Goal: Participate in discussion

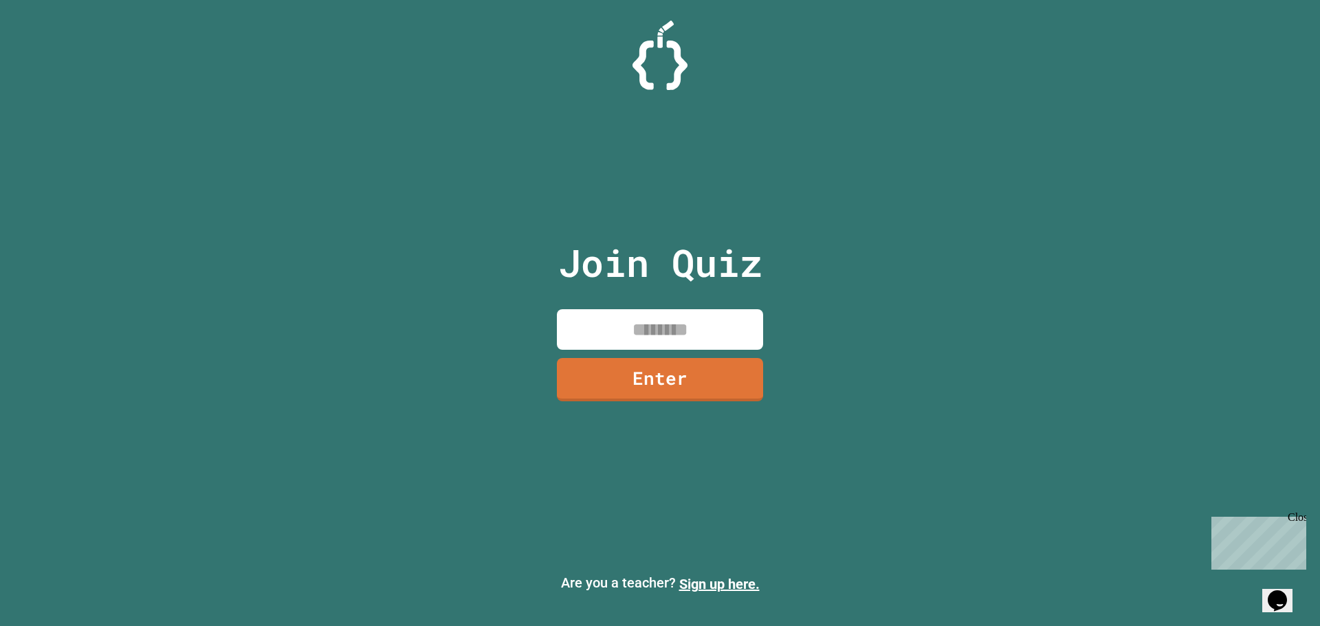
click at [601, 331] on input at bounding box center [660, 329] width 206 height 41
type input "********"
click at [702, 384] on link "Enter" at bounding box center [659, 377] width 199 height 45
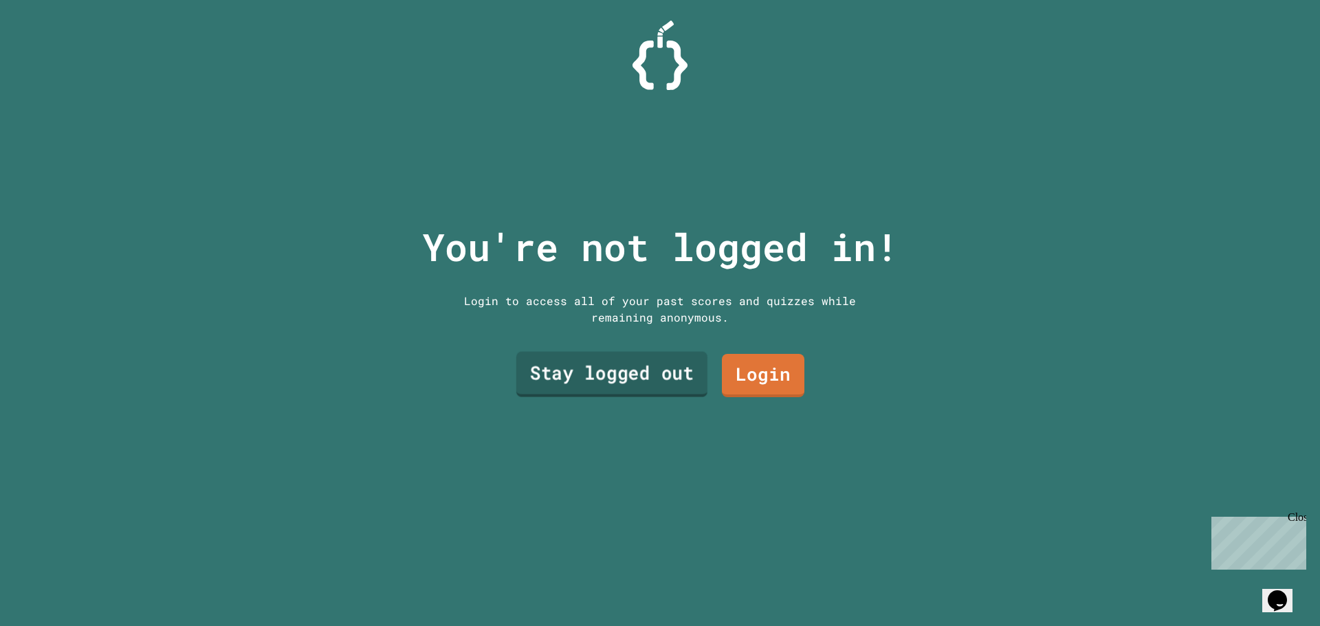
click at [674, 366] on link "Stay logged out" at bounding box center [611, 374] width 191 height 45
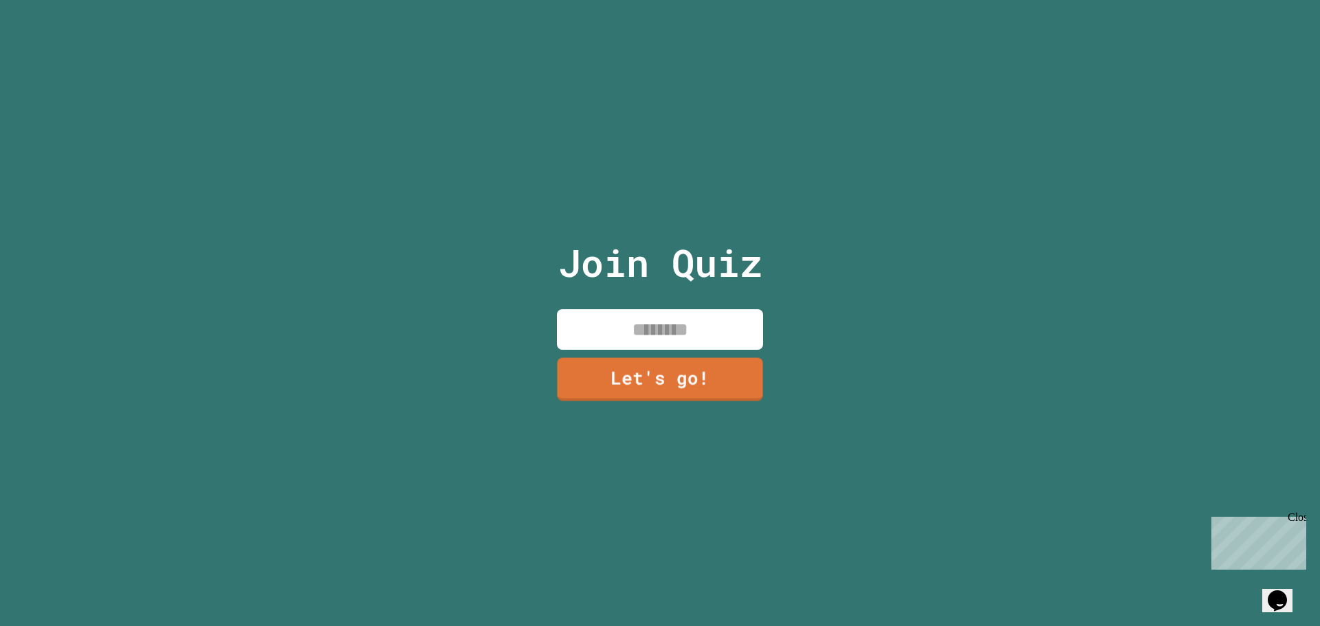
click at [668, 319] on input at bounding box center [660, 329] width 206 height 41
type input "*********"
click at [695, 380] on link "Let's go!" at bounding box center [659, 377] width 199 height 45
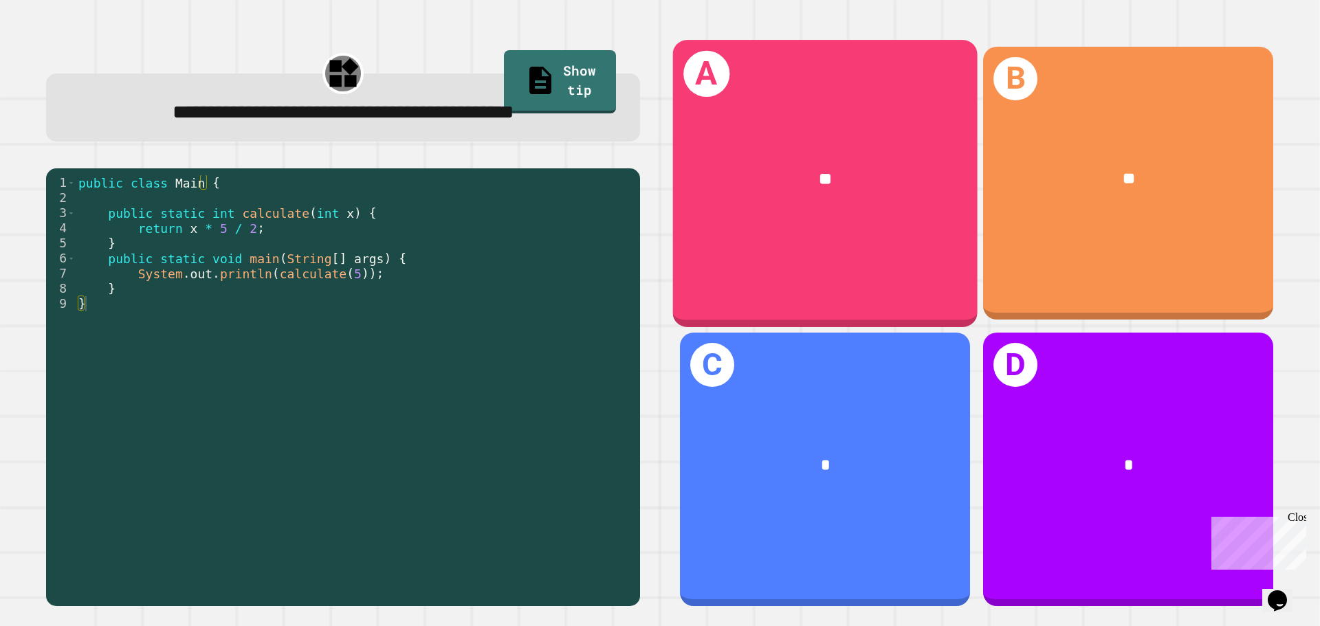
click at [854, 181] on div "**" at bounding box center [825, 178] width 237 height 25
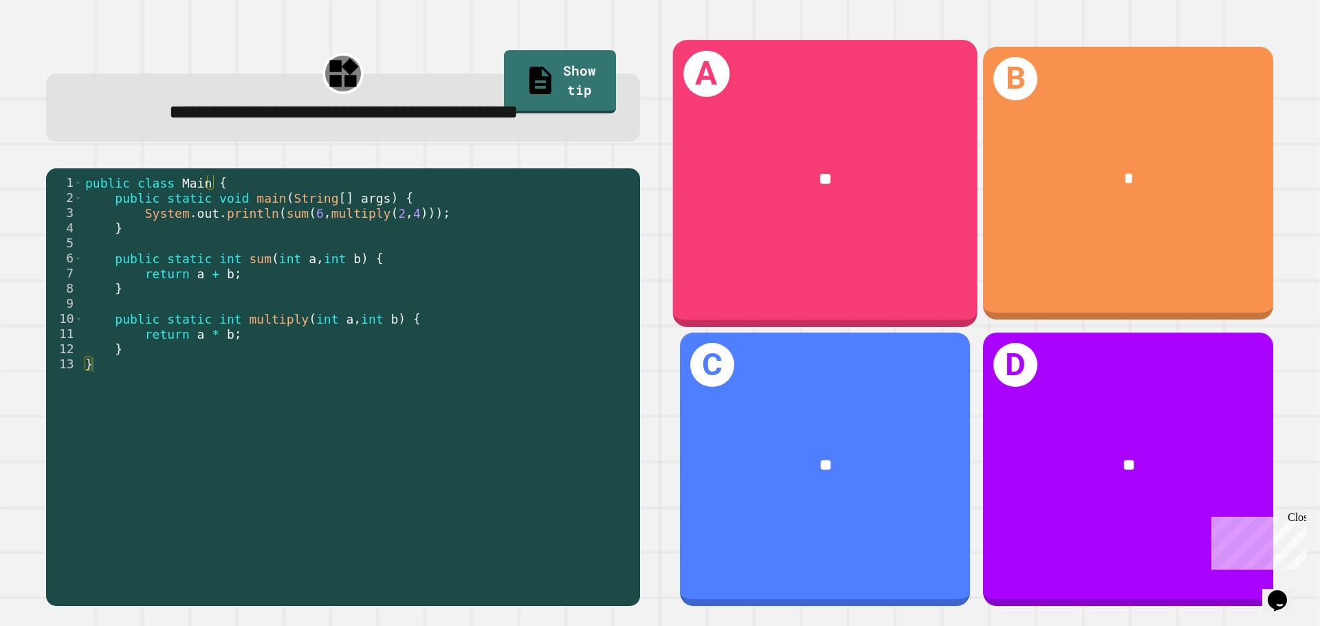
click at [758, 133] on div "**" at bounding box center [825, 179] width 305 height 92
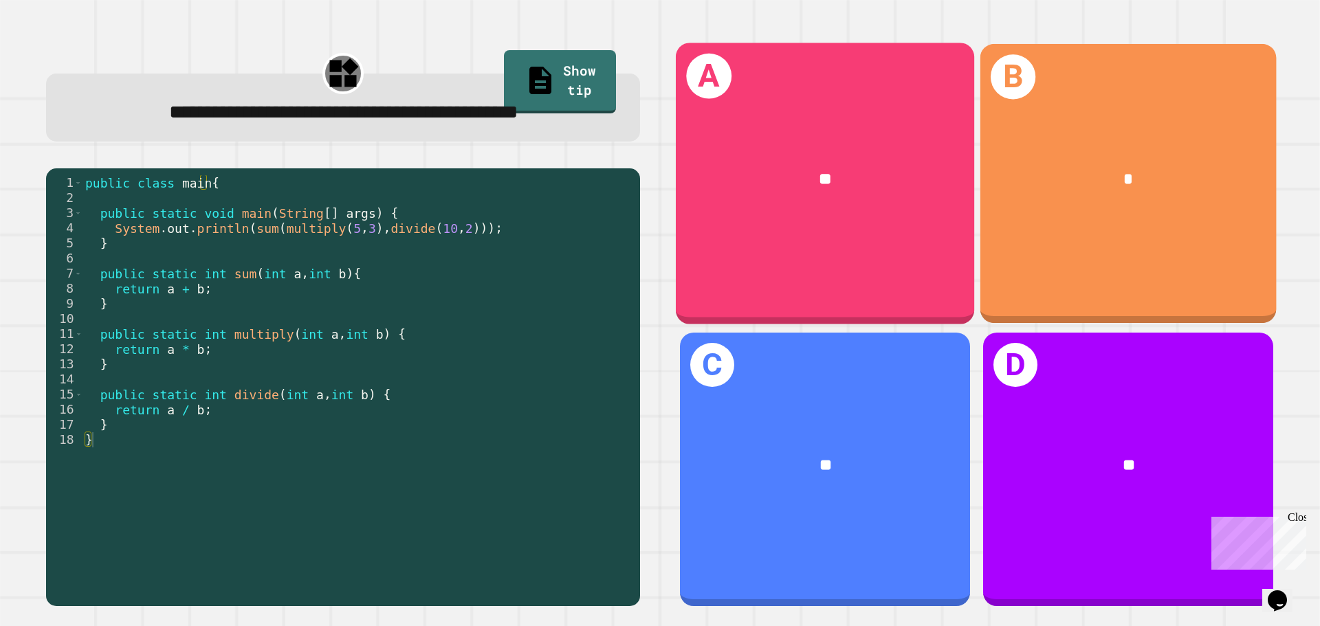
click at [828, 159] on div "**" at bounding box center [825, 179] width 298 height 91
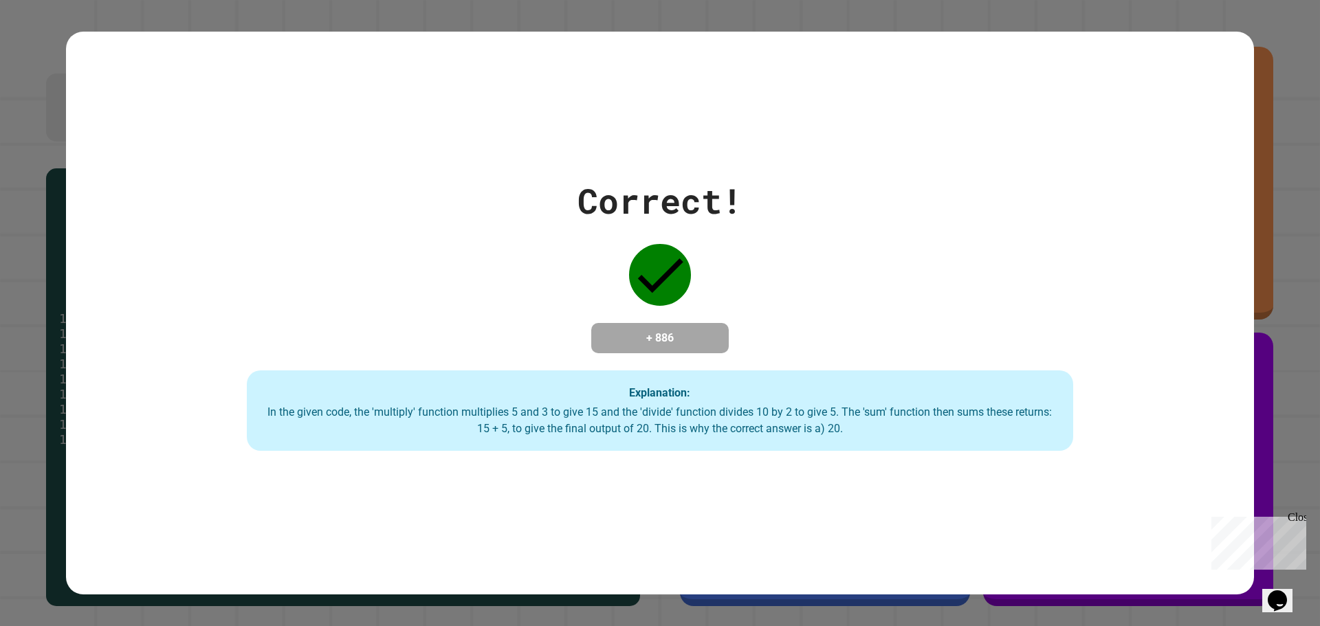
click at [1301, 514] on div "Close" at bounding box center [1296, 519] width 17 height 17
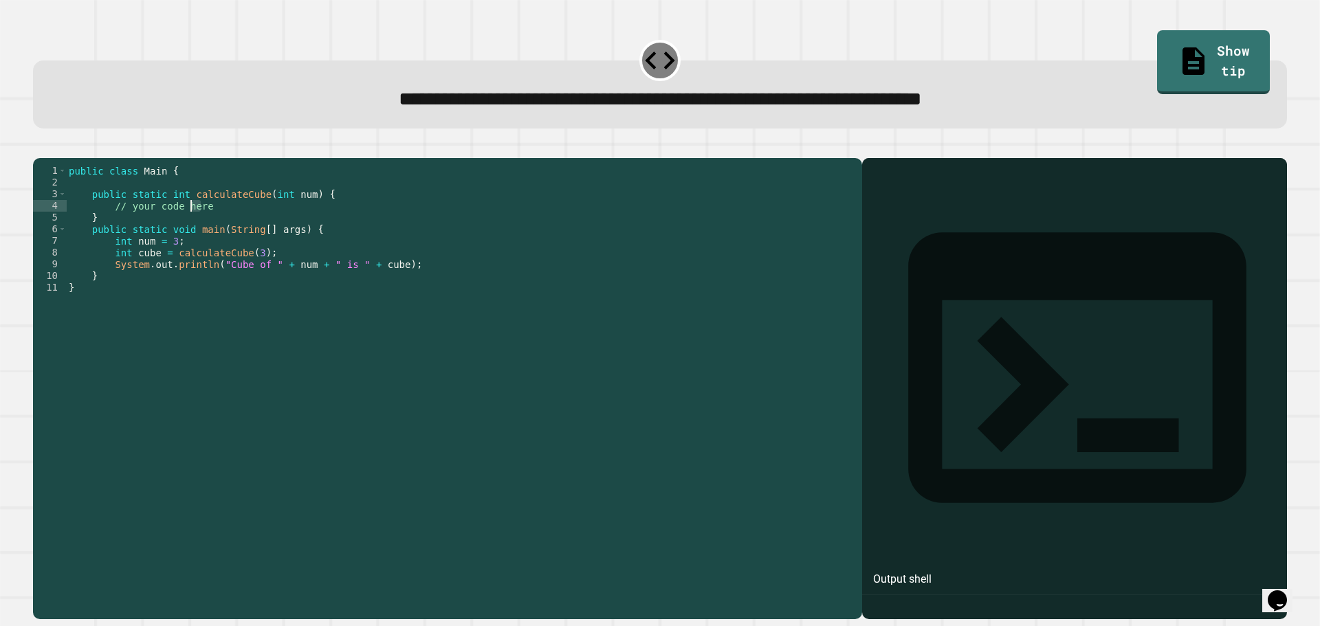
drag, startPoint x: 211, startPoint y: 229, endPoint x: 192, endPoint y: 229, distance: 18.6
click at [192, 229] on div "public class Main { public static int calculateCube ( int num ) { // your code …" at bounding box center [460, 375] width 789 height 421
click at [223, 232] on div "public class Main { public static int calculateCube ( int num ) { // your code …" at bounding box center [460, 375] width 789 height 421
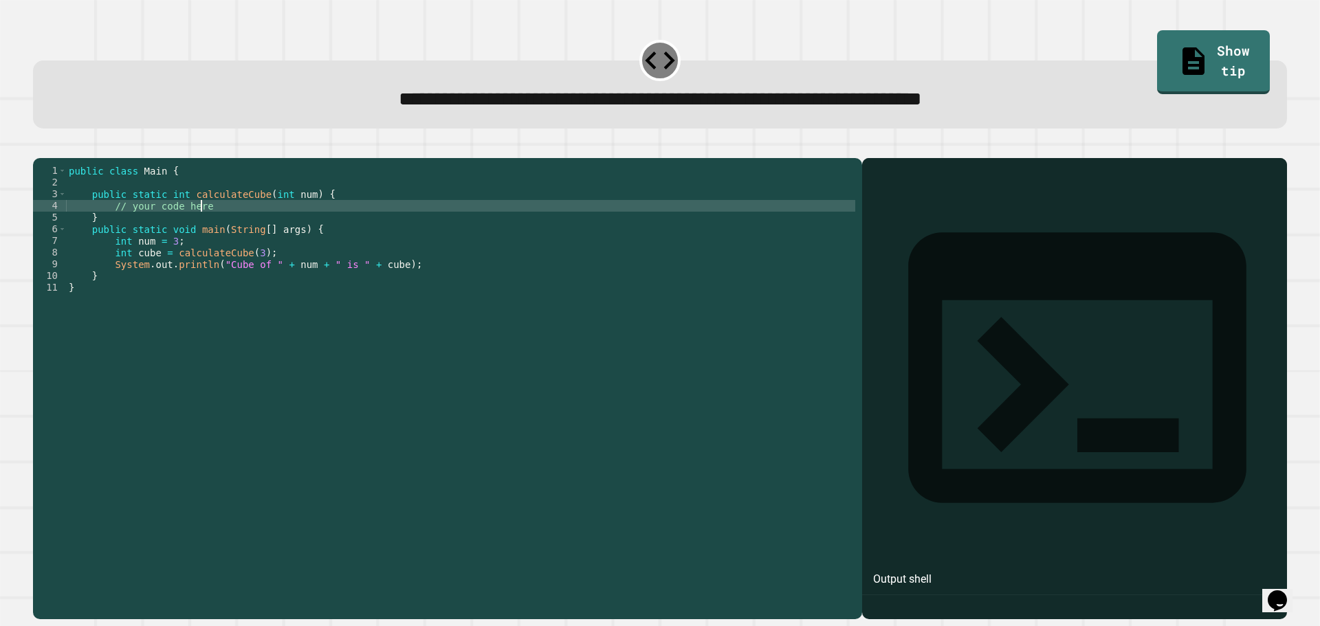
click at [221, 223] on div "public class Main { public static int calculateCube ( int num ) { // your code …" at bounding box center [460, 375] width 789 height 421
type textarea "**********"
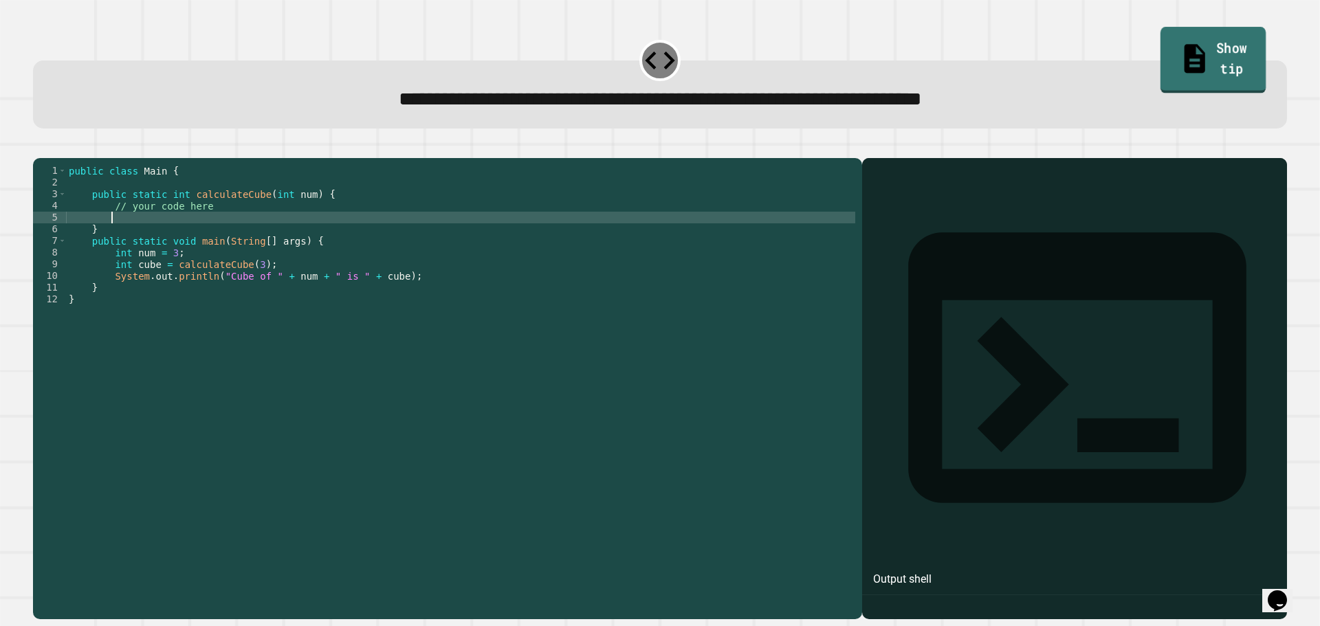
click at [1204, 55] on link "Show tip" at bounding box center [1213, 60] width 106 height 67
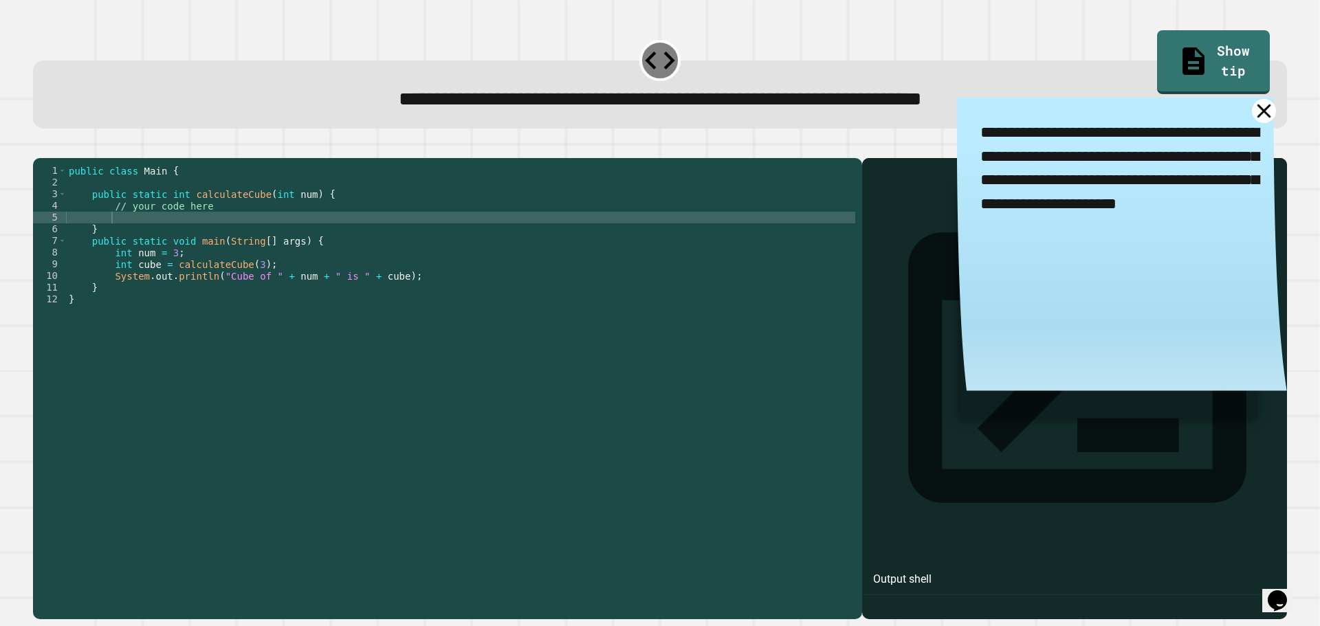
click at [1252, 119] on icon at bounding box center [1264, 111] width 24 height 24
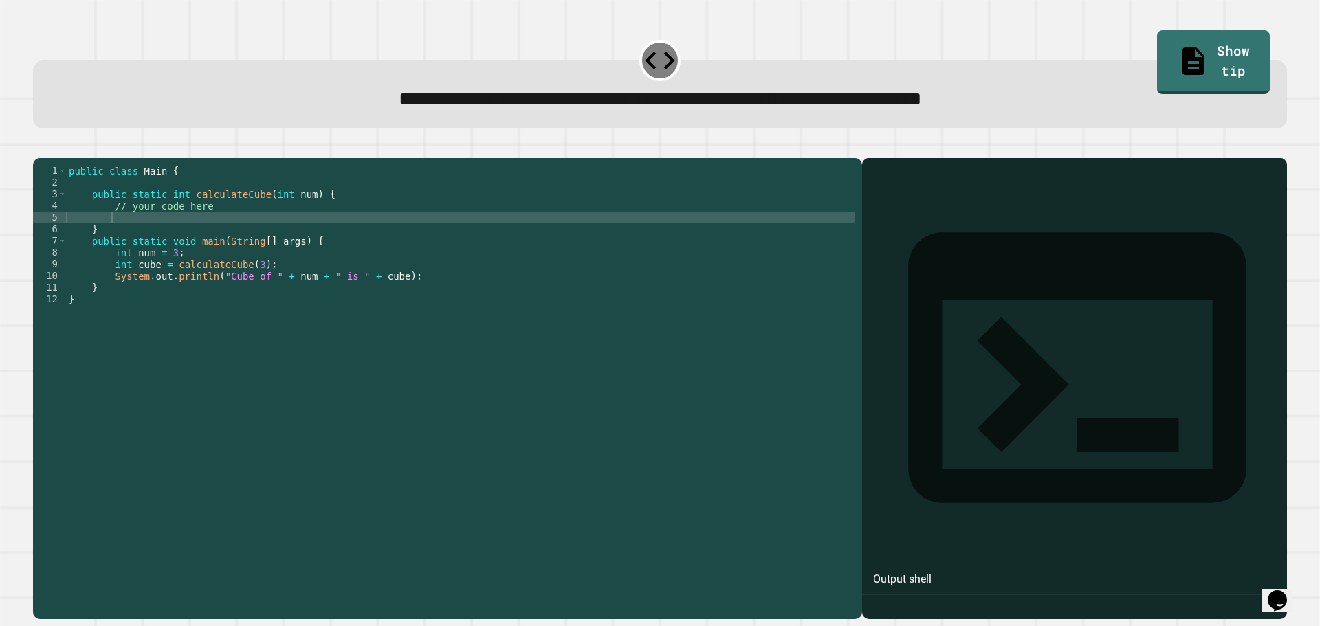
click at [148, 234] on div "public class Main { public static int calculateCube ( int num ) { // your code …" at bounding box center [460, 375] width 789 height 421
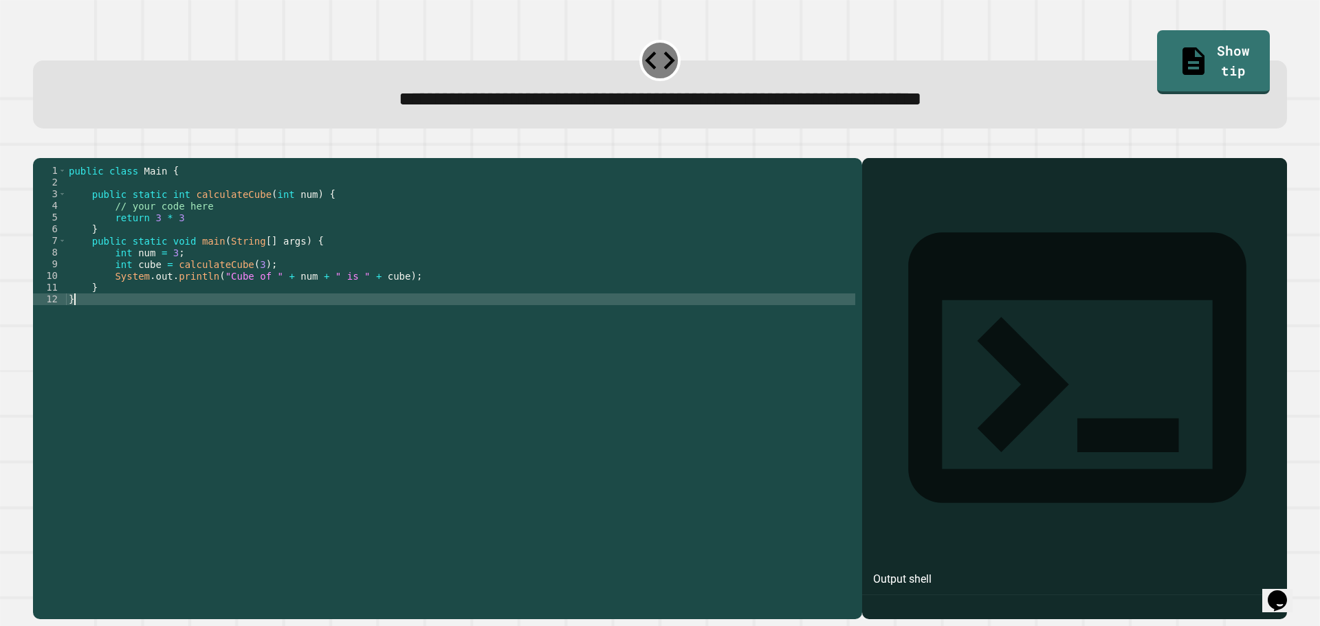
click at [208, 318] on div "public class Main { public static int calculateCube ( int num ) { // your code …" at bounding box center [460, 375] width 789 height 421
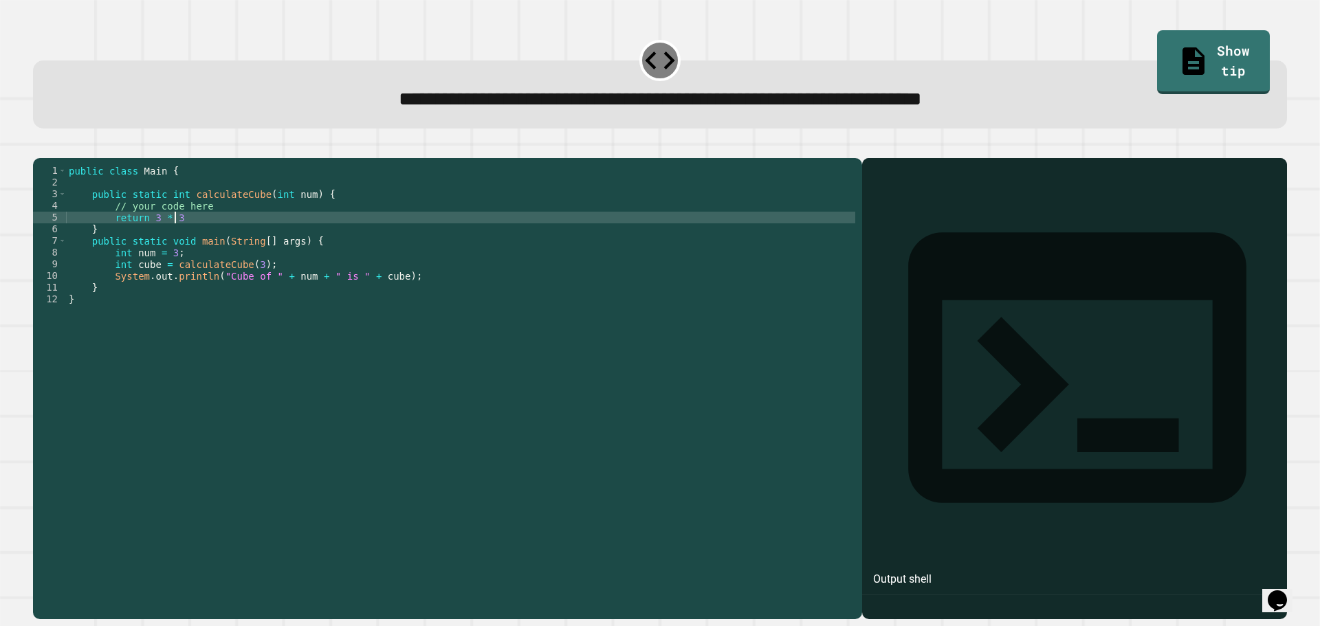
click at [199, 241] on div "public class Main { public static int calculateCube ( int num ) { // your code …" at bounding box center [460, 375] width 789 height 421
click at [40, 147] on icon "button" at bounding box center [40, 147] width 0 height 0
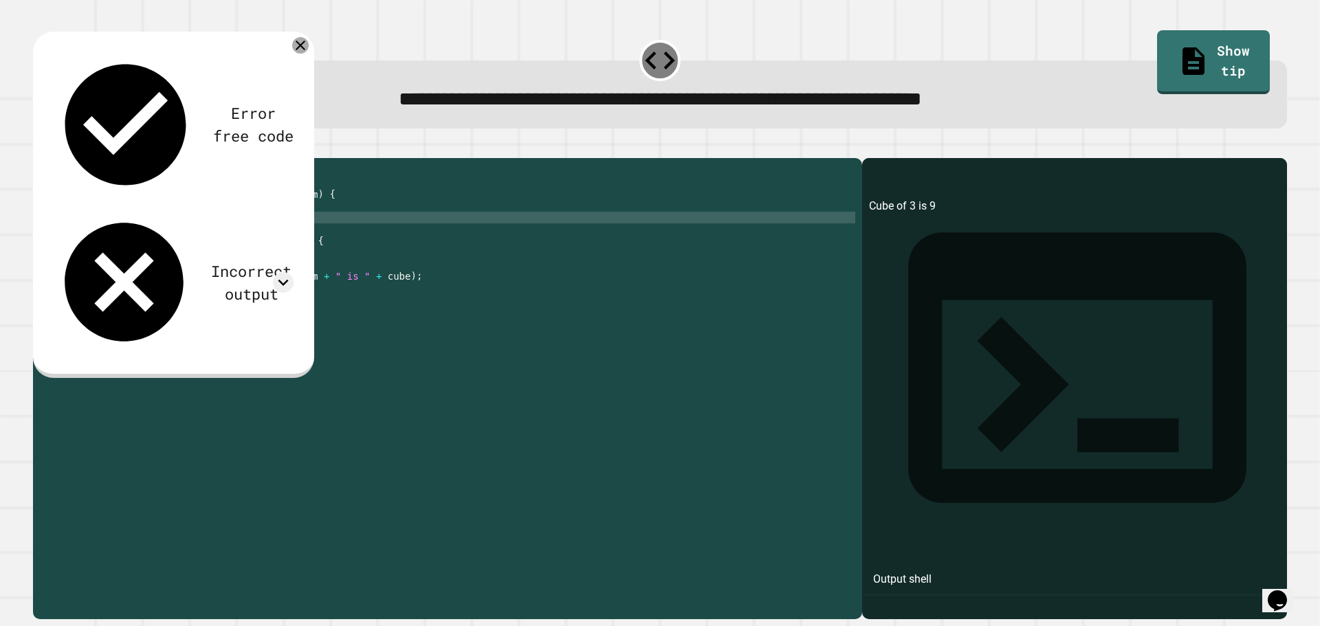
click at [302, 49] on icon at bounding box center [300, 45] width 16 height 16
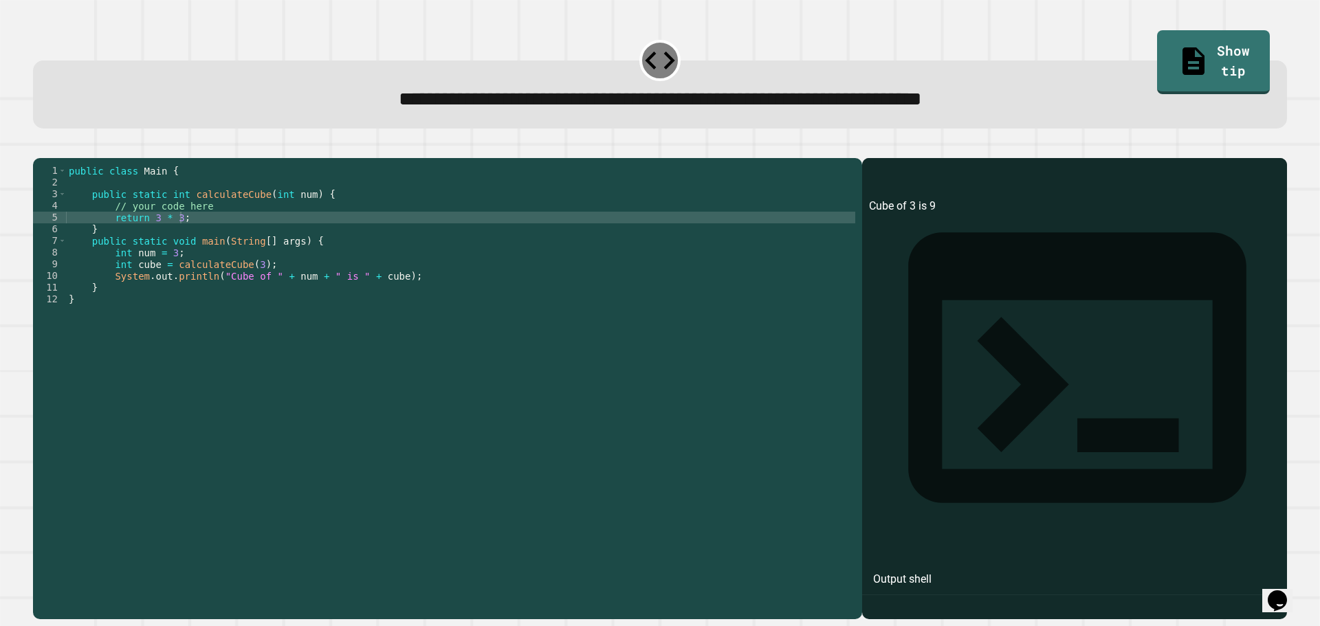
click at [175, 239] on div "public class Main { public static int calculateCube ( int num ) { // your code …" at bounding box center [460, 375] width 789 height 421
click at [40, 147] on icon "button" at bounding box center [40, 147] width 0 height 0
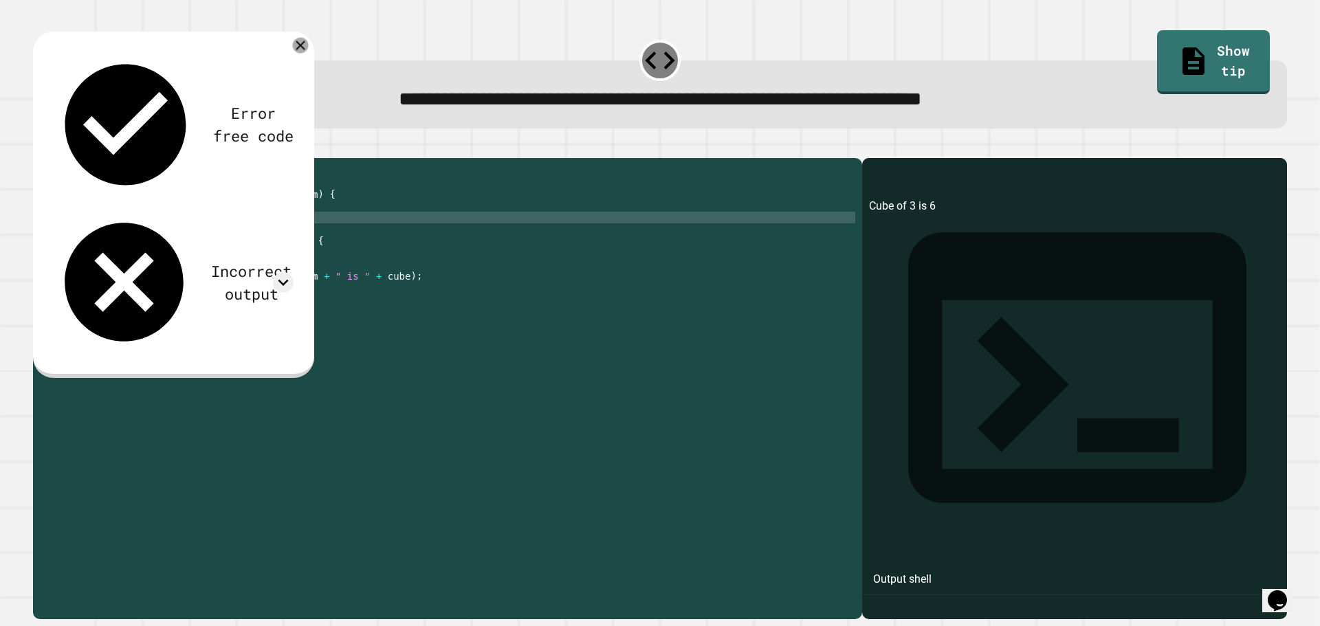
click at [299, 54] on div at bounding box center [301, 46] width 16 height 16
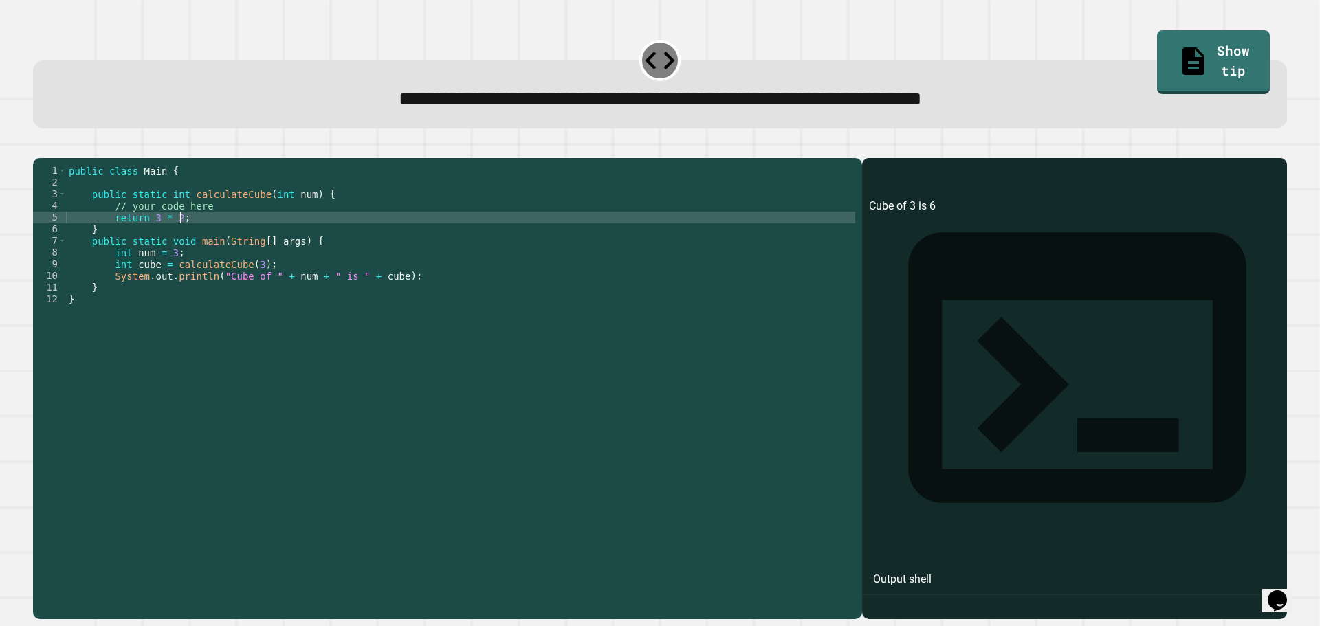
click at [190, 240] on div "public class Main { public static int calculateCube ( int num ) { // your code …" at bounding box center [460, 375] width 789 height 421
click at [174, 236] on div "public class Main { public static int calculateCube ( int num ) { // your code …" at bounding box center [460, 375] width 789 height 421
click at [41, 148] on div at bounding box center [660, 150] width 1254 height 16
click at [41, 153] on div at bounding box center [660, 150] width 1254 height 16
click at [40, 147] on icon "button" at bounding box center [40, 147] width 0 height 0
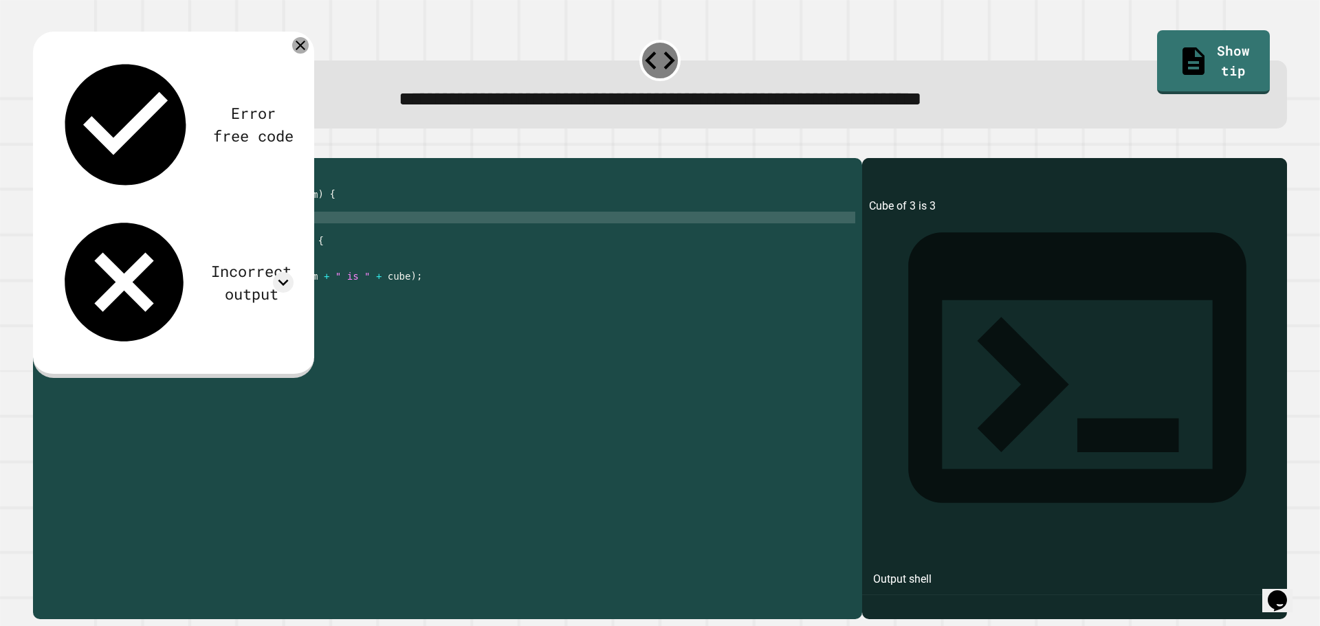
click at [298, 45] on icon at bounding box center [300, 45] width 16 height 16
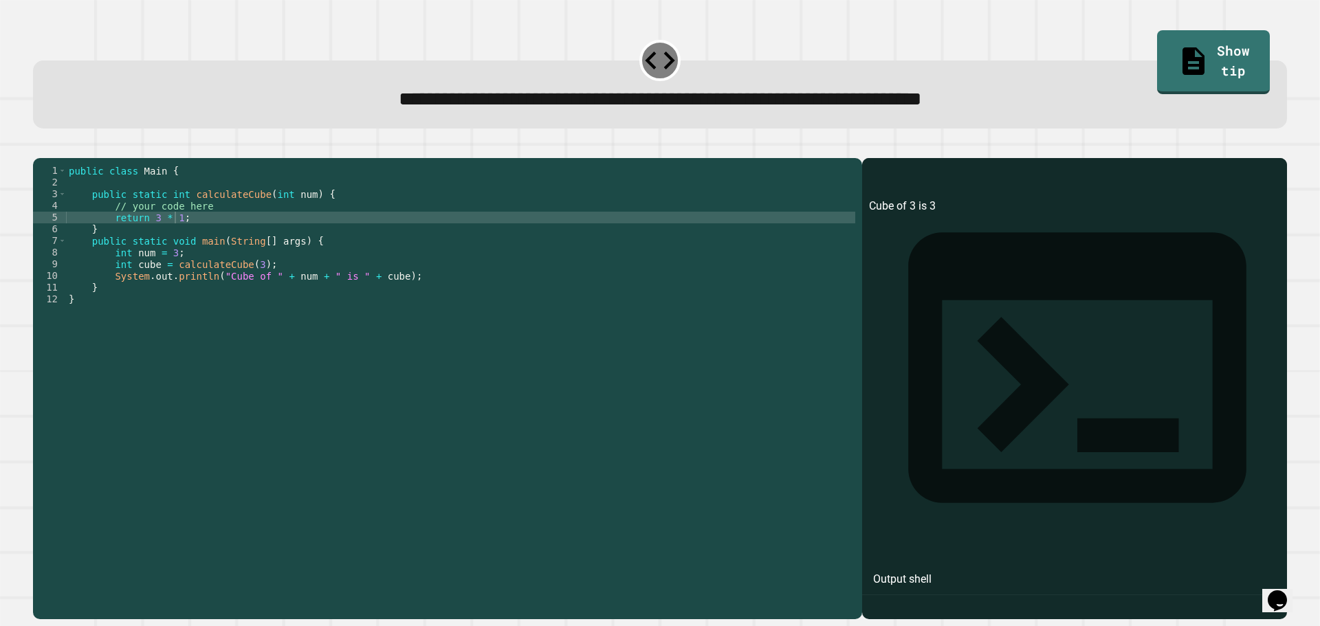
click at [173, 243] on div "public class Main { public static int calculateCube ( int num ) { // your code …" at bounding box center [460, 375] width 789 height 421
click at [40, 147] on icon "button" at bounding box center [40, 147] width 0 height 0
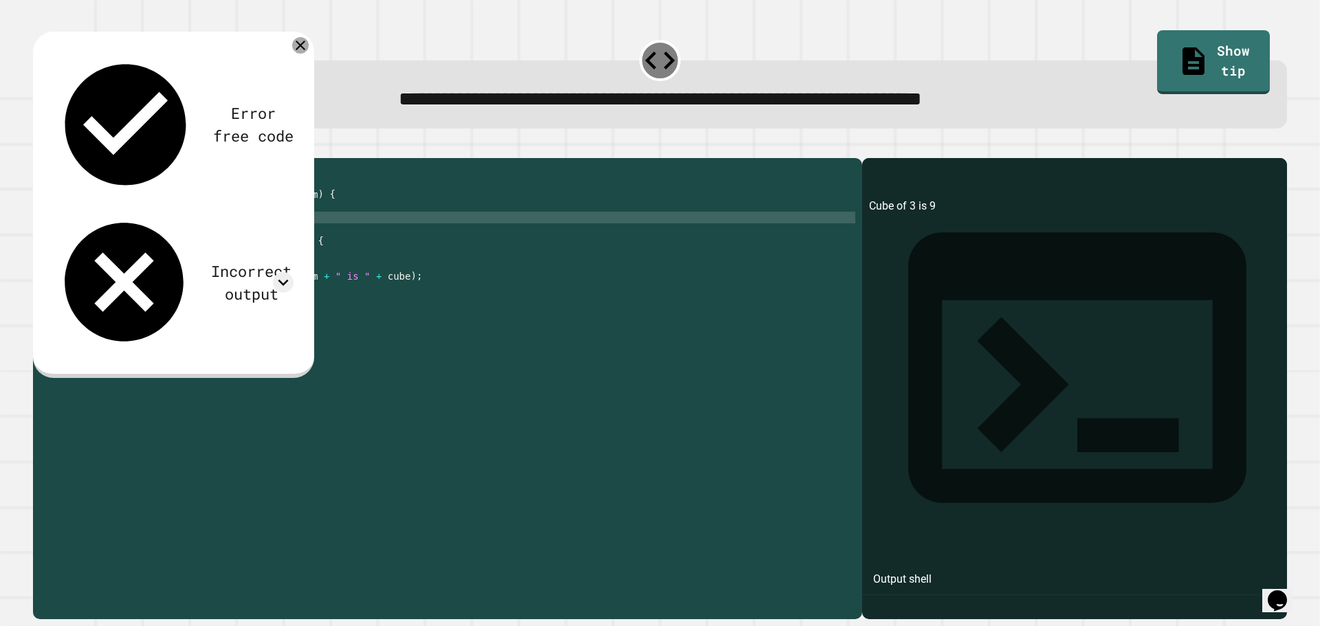
click at [305, 49] on icon at bounding box center [300, 45] width 16 height 16
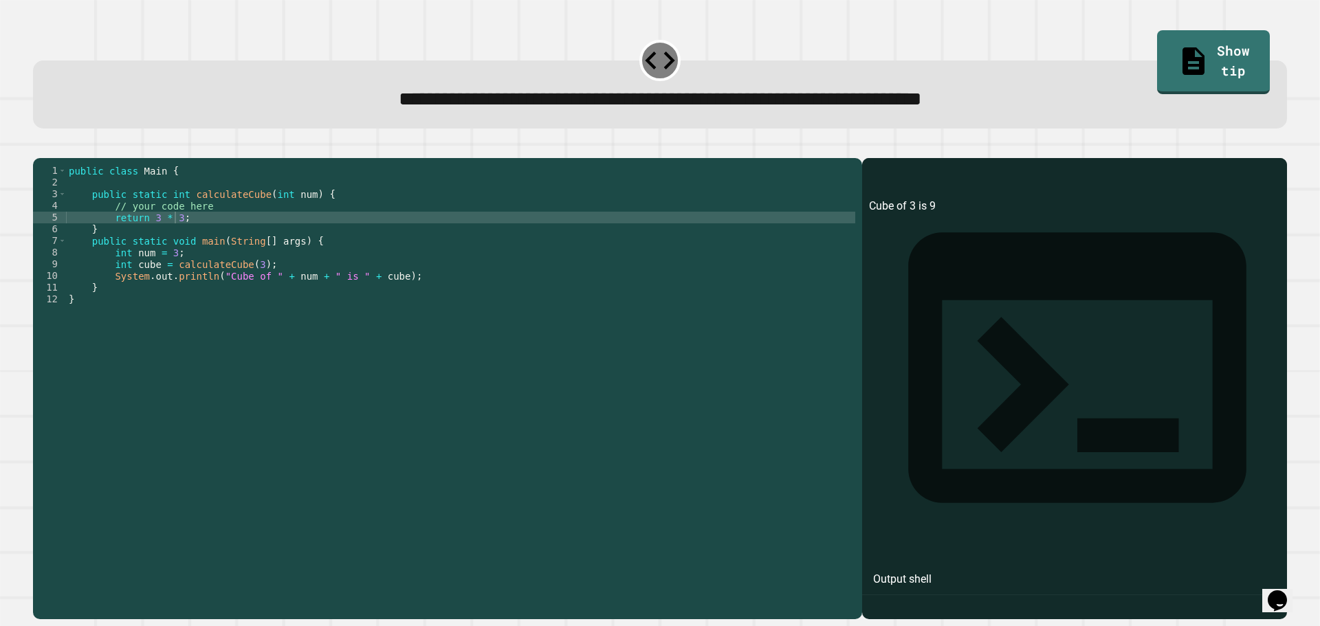
click at [175, 234] on div "public class Main { public static int calculateCube ( int num ) { // your code …" at bounding box center [460, 375] width 789 height 421
click at [40, 147] on button "button" at bounding box center [40, 147] width 0 height 0
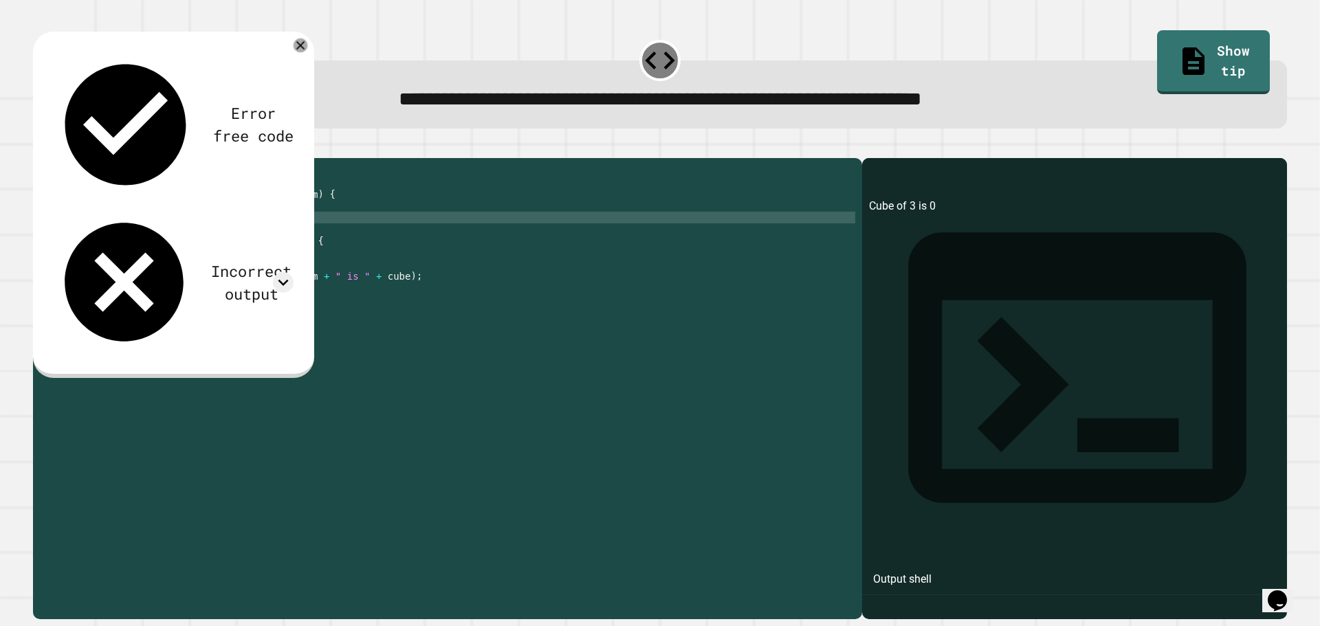
click at [295, 46] on icon at bounding box center [301, 45] width 14 height 14
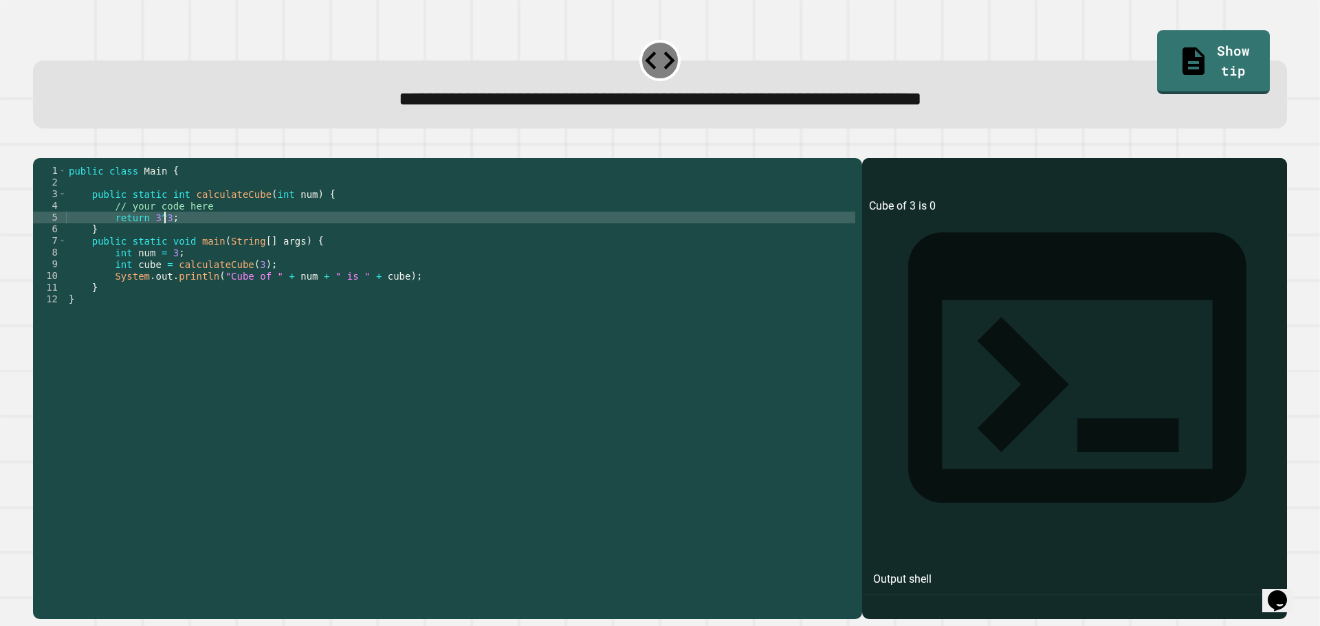
click at [164, 242] on div "public class Main { public static int calculateCube ( int num ) { // your code …" at bounding box center [460, 375] width 789 height 421
type textarea "**********"
click at [53, 157] on icon "button" at bounding box center [49, 156] width 8 height 10
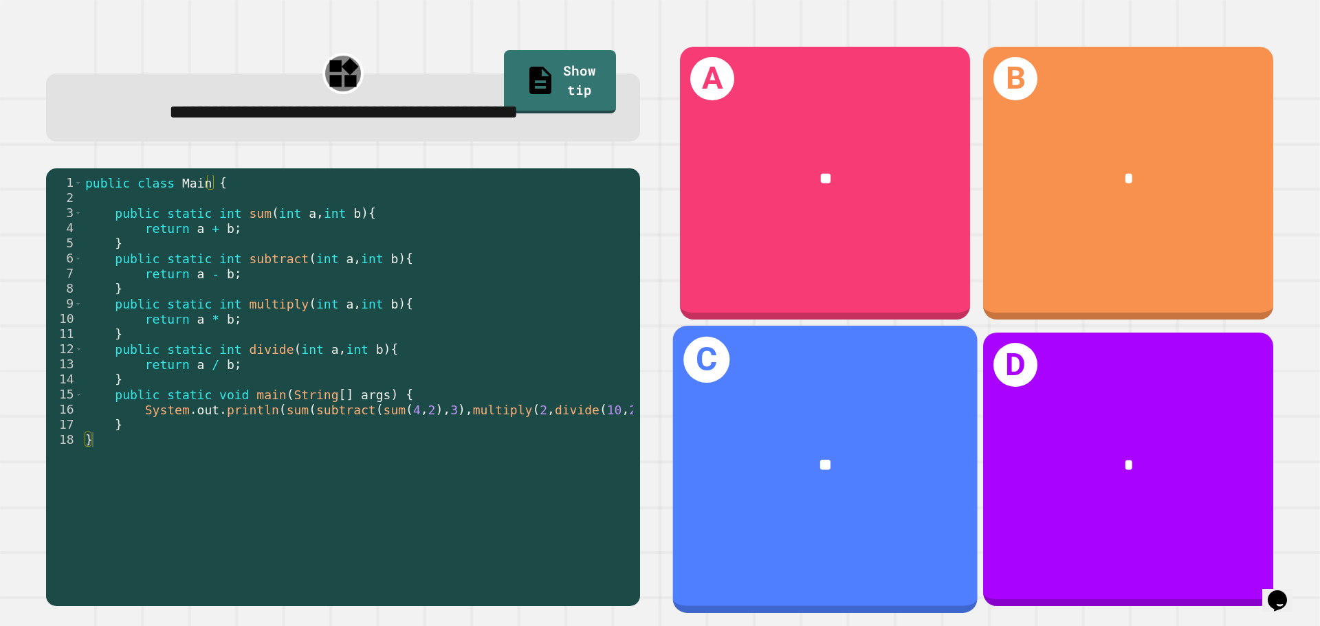
click at [894, 402] on div "C **" at bounding box center [825, 469] width 305 height 287
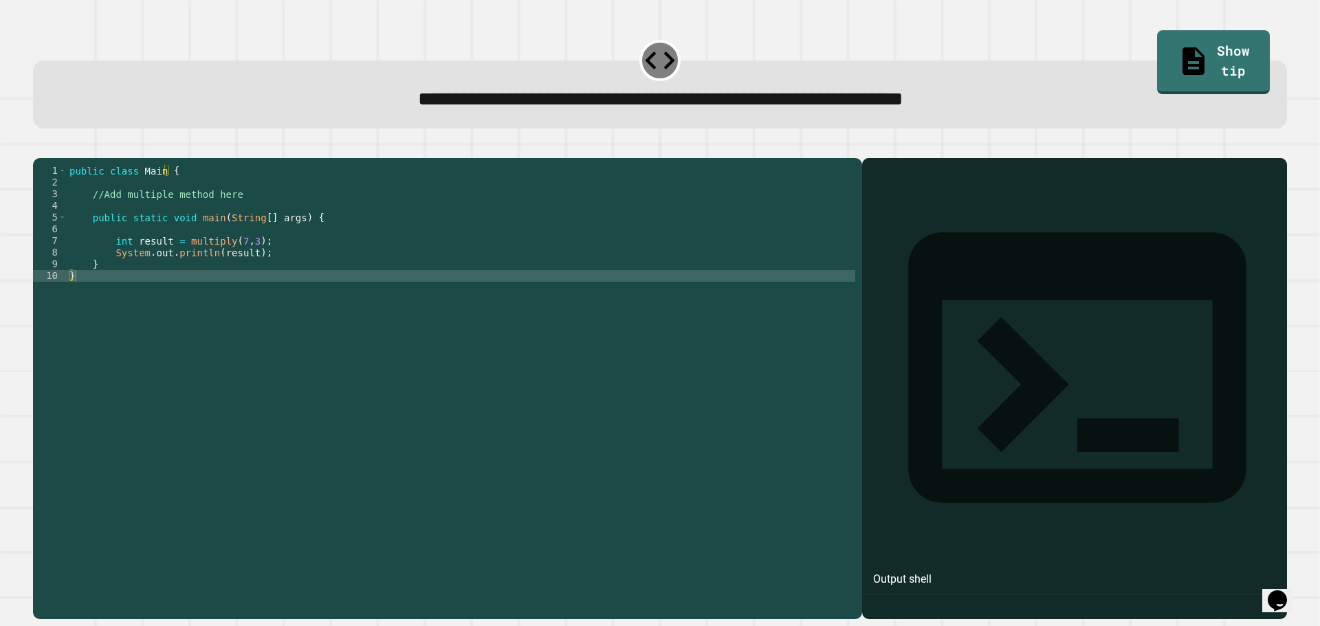
click at [241, 216] on div "public class Main { //Add multiple method here public static void main ( String…" at bounding box center [461, 375] width 789 height 421
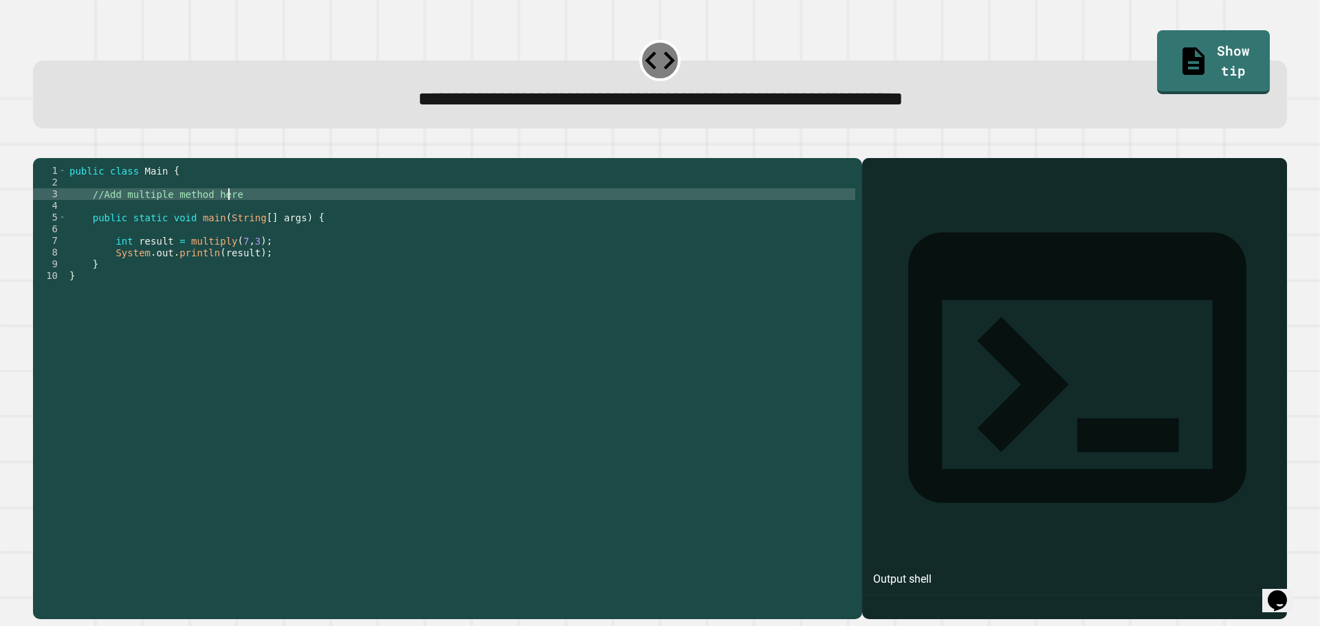
type textarea "**********"
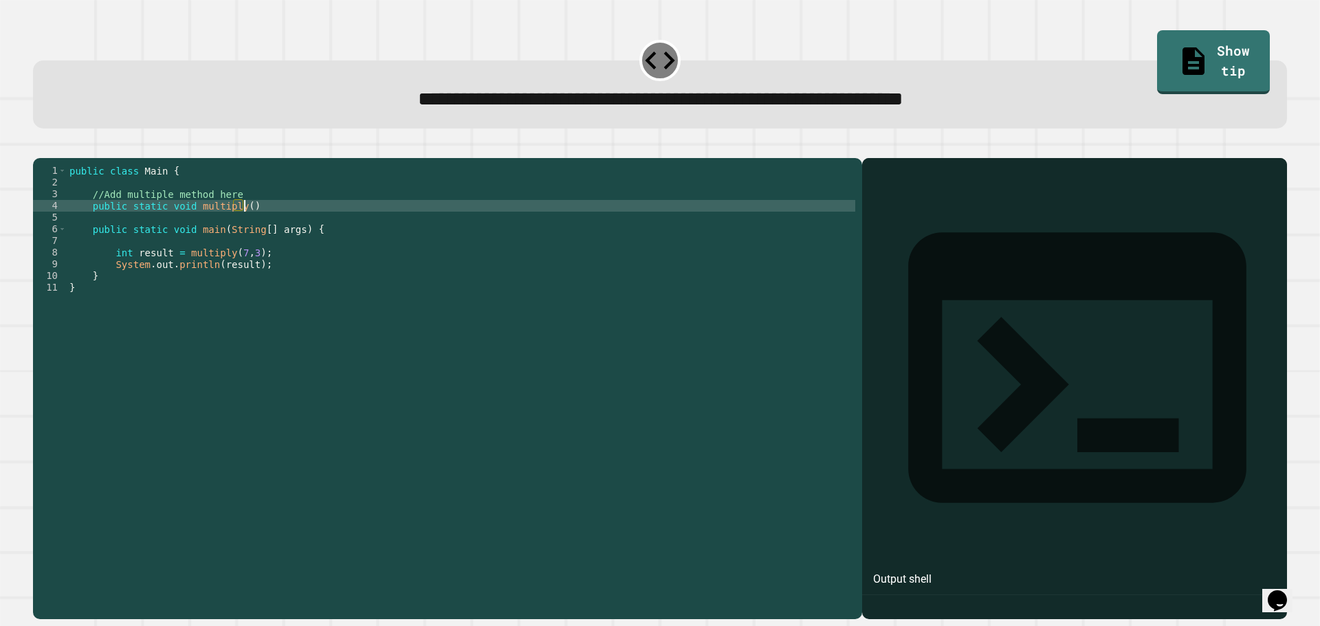
scroll to position [0, 12]
click at [184, 224] on div "public class Main { //Add multiple method here public static void multiply ( ) …" at bounding box center [461, 375] width 789 height 421
type textarea "**********"
click at [280, 229] on div "public class Main { //Add multiple method here public static int multiply ( ) p…" at bounding box center [461, 375] width 789 height 421
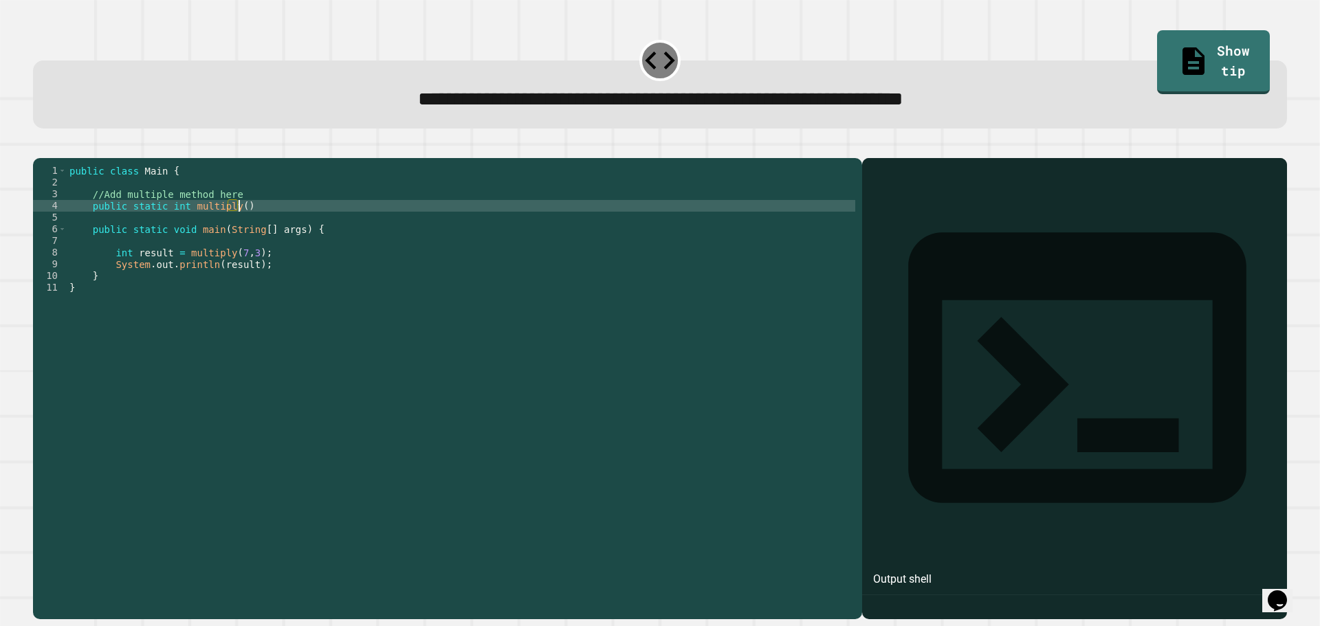
scroll to position [0, 1]
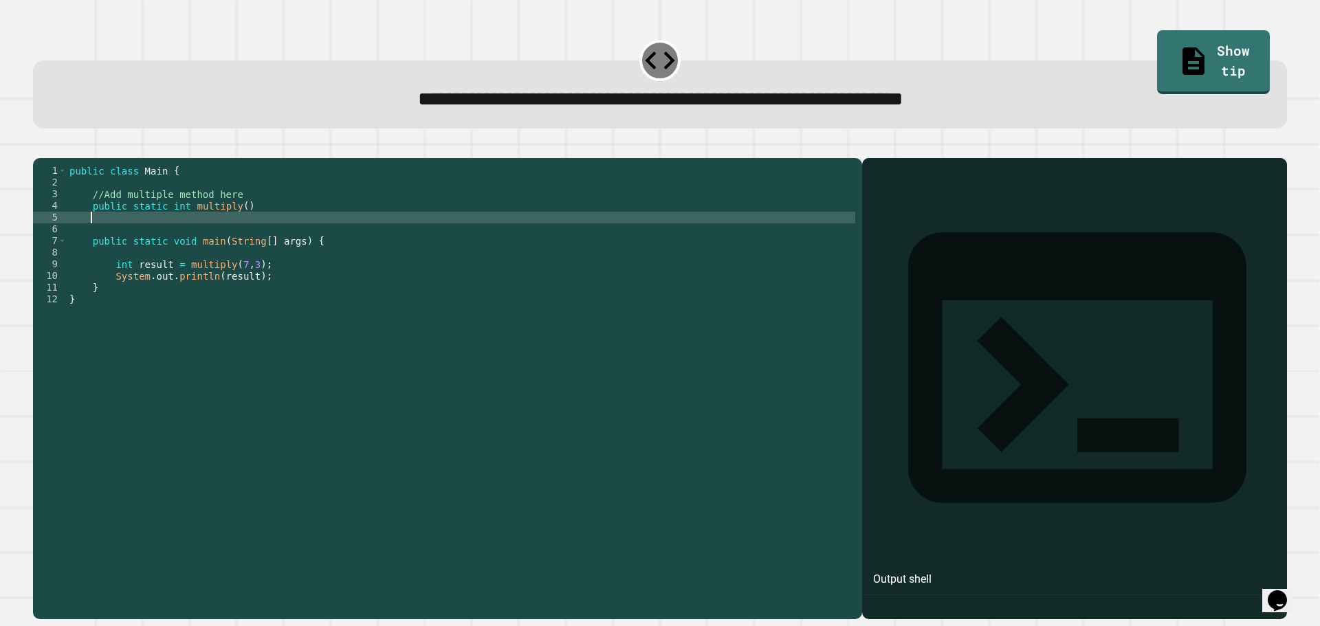
click at [231, 227] on div "public class Main { //Add multiple method here public static int multiply ( ) p…" at bounding box center [461, 375] width 789 height 421
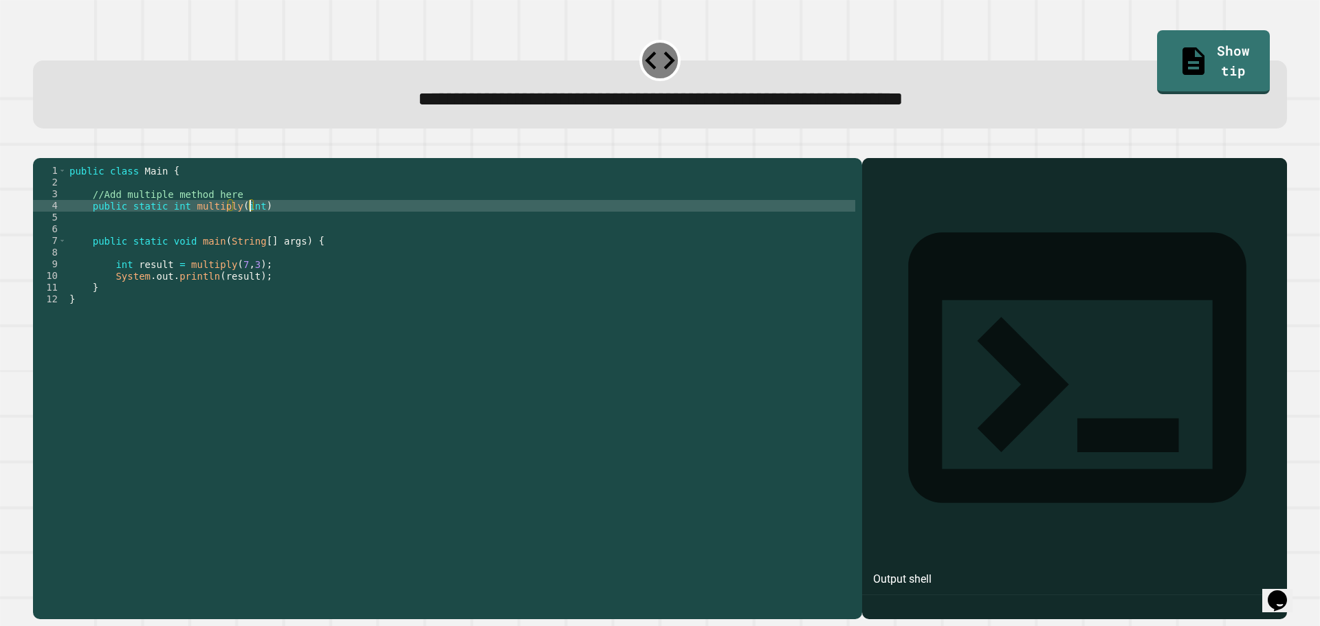
scroll to position [0, 12]
type textarea "**********"
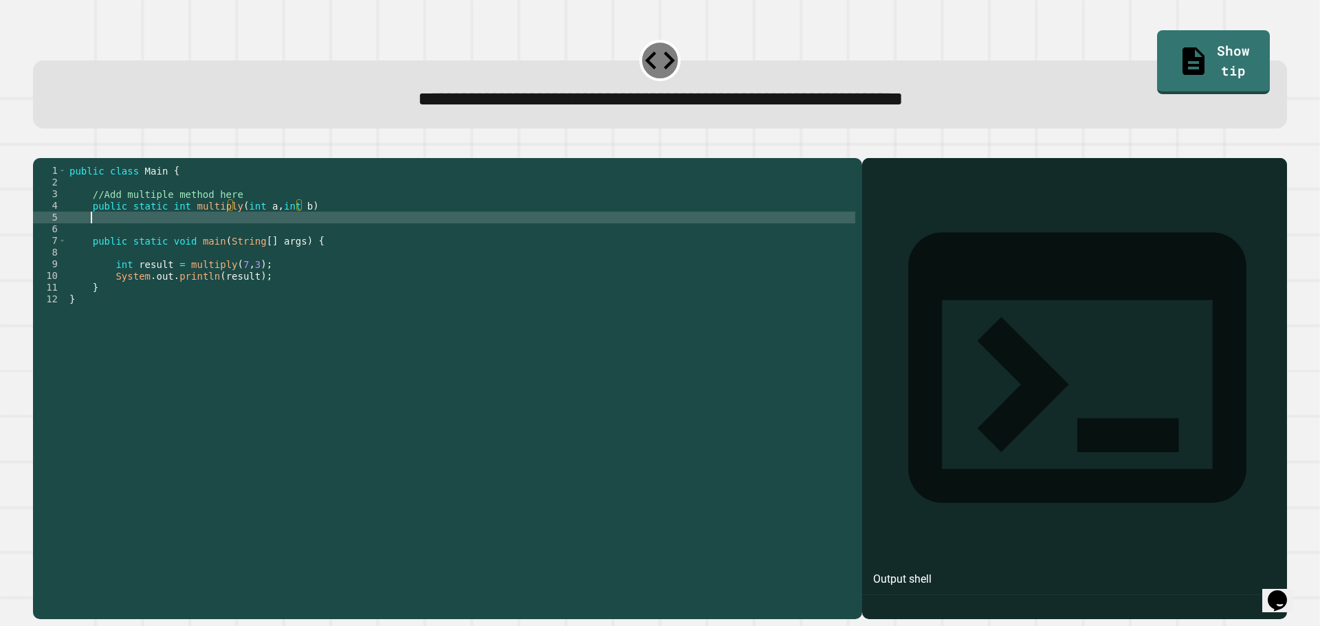
click at [340, 234] on div "public class Main { //Add multiple method here public static int multiply ( int…" at bounding box center [461, 375] width 789 height 421
type textarea "*"
click at [335, 225] on div "public class Main { //Add multiple method here public static int multiply ( int…" at bounding box center [461, 375] width 789 height 421
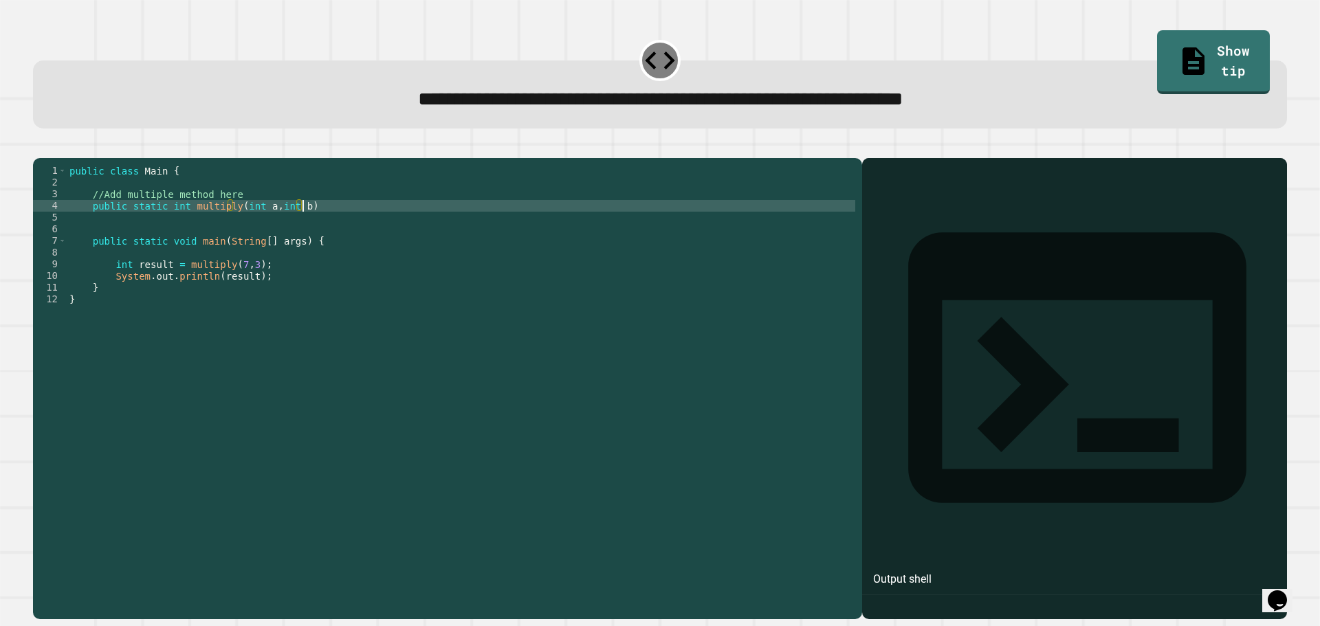
click at [278, 241] on div "public class Main { //Add multiple method here public static int multiply ( int…" at bounding box center [461, 375] width 789 height 421
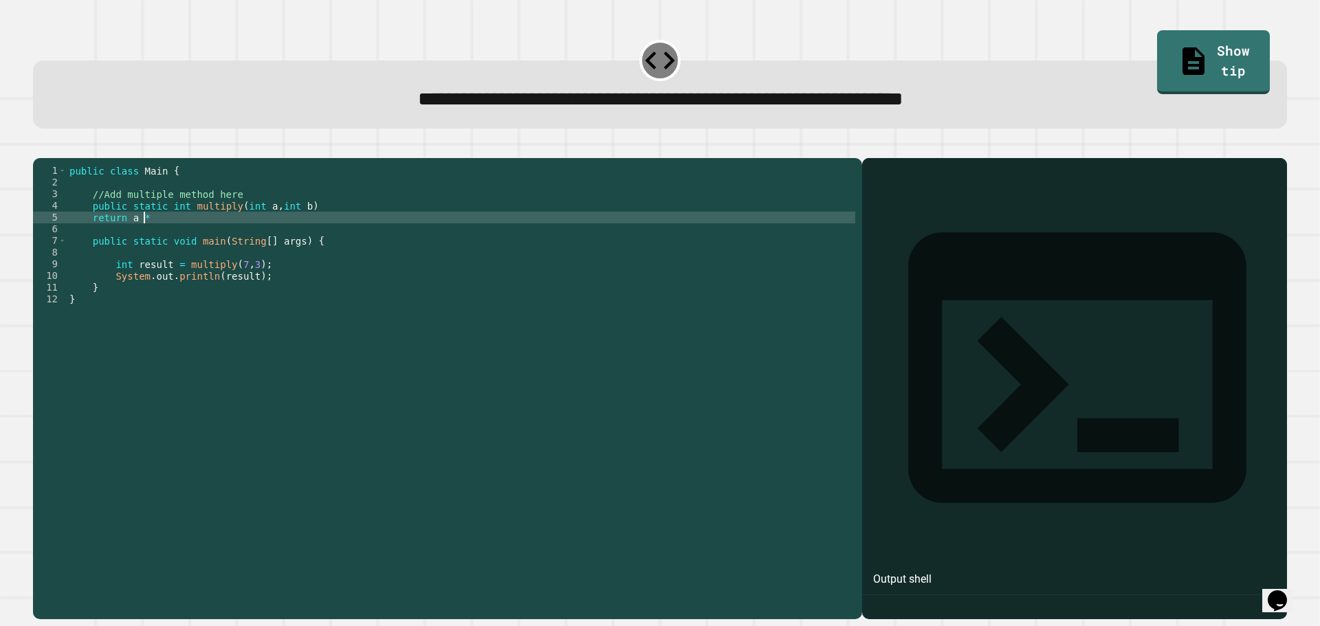
scroll to position [0, 5]
click at [40, 147] on icon "button" at bounding box center [40, 147] width 0 height 0
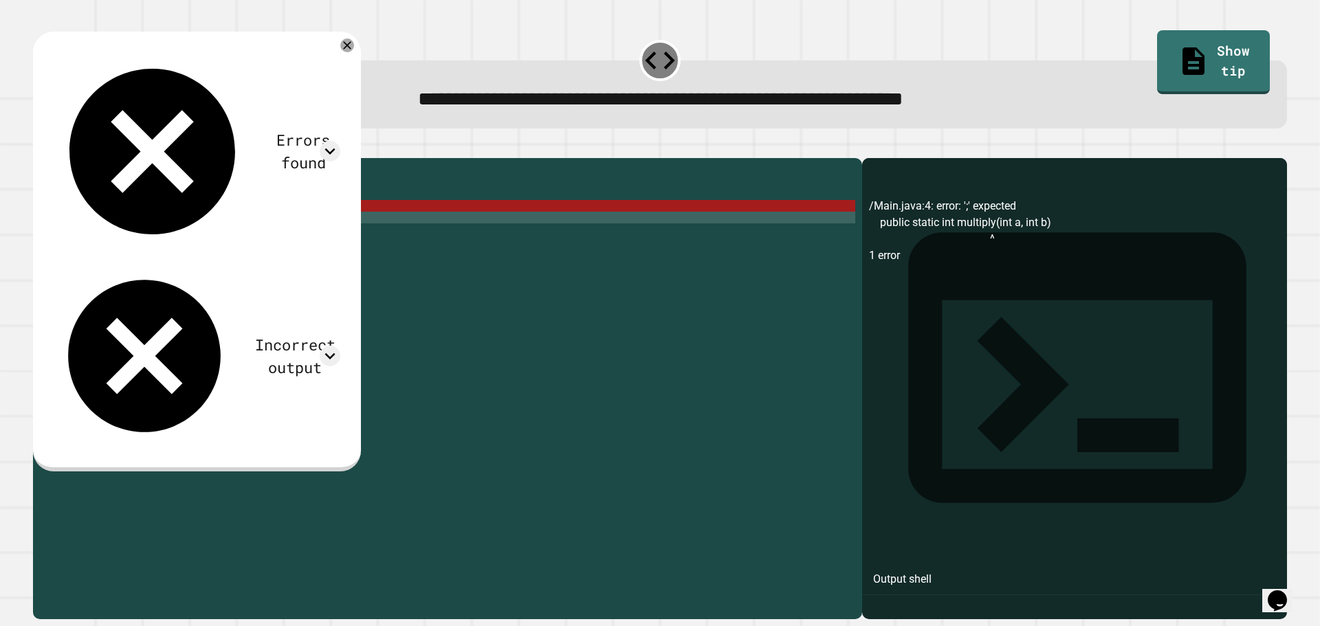
click at [40, 147] on icon "button" at bounding box center [40, 147] width 0 height 0
click at [355, 46] on icon at bounding box center [347, 45] width 14 height 14
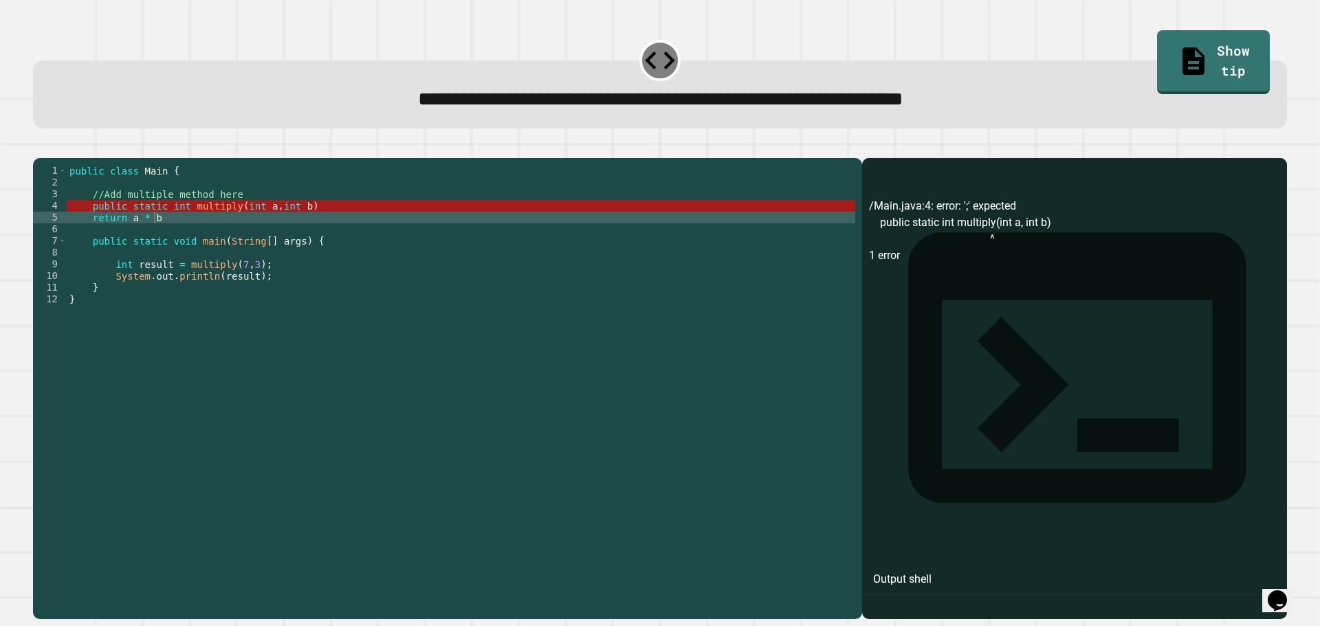
click at [201, 243] on div "public class Main { //Add multiple method here public static int multiply ( int…" at bounding box center [461, 375] width 789 height 421
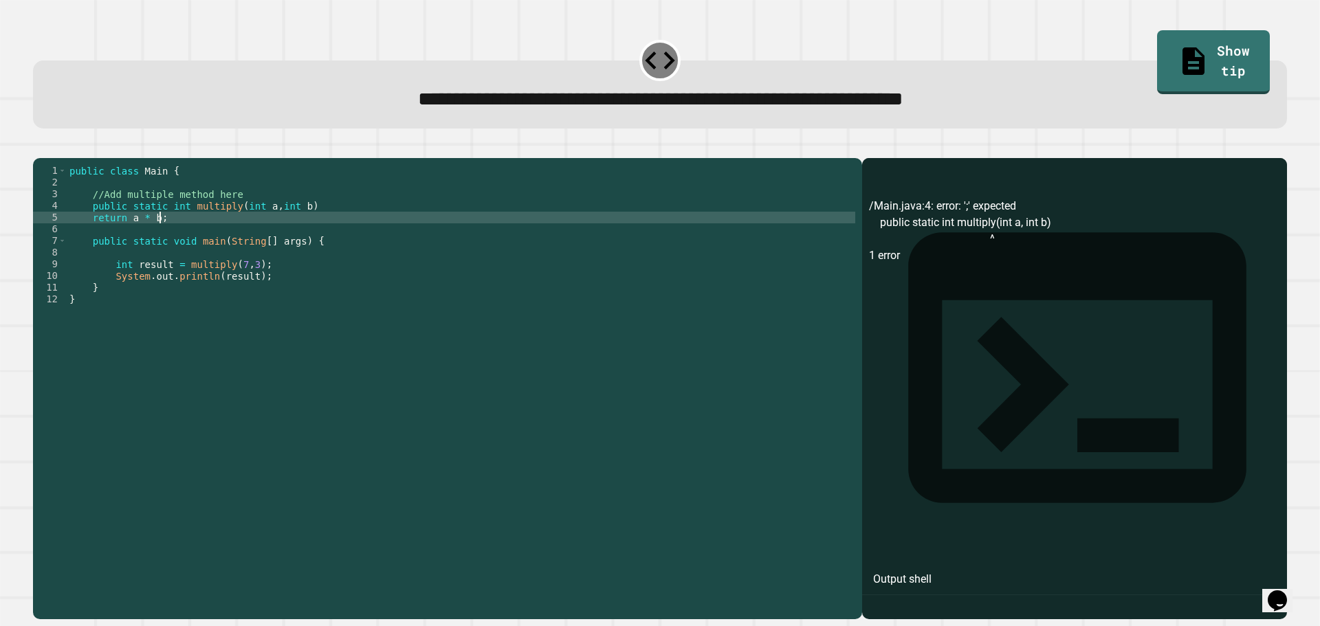
scroll to position [0, 5]
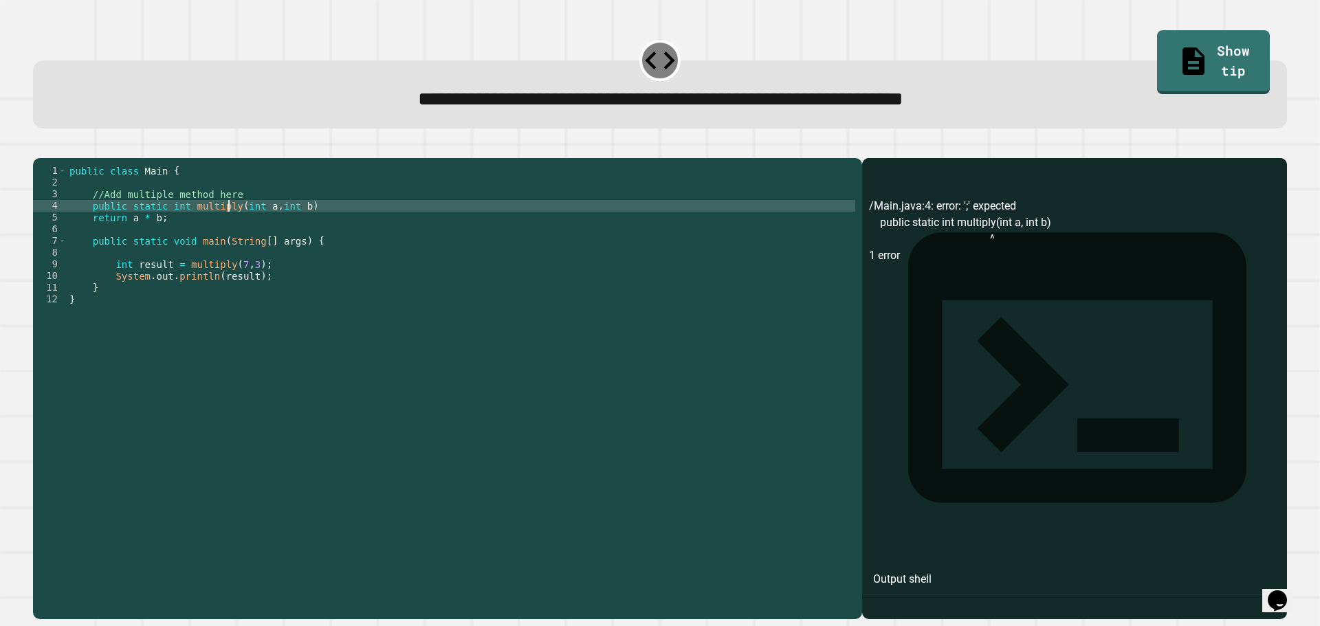
click at [226, 227] on div "public class Main { //Add multiple method here public static int multiply ( int…" at bounding box center [461, 375] width 789 height 421
click at [327, 225] on div "public class Main { //Add multiple method here public static int multiply ( int…" at bounding box center [461, 375] width 789 height 421
click at [40, 147] on icon "button" at bounding box center [40, 147] width 0 height 0
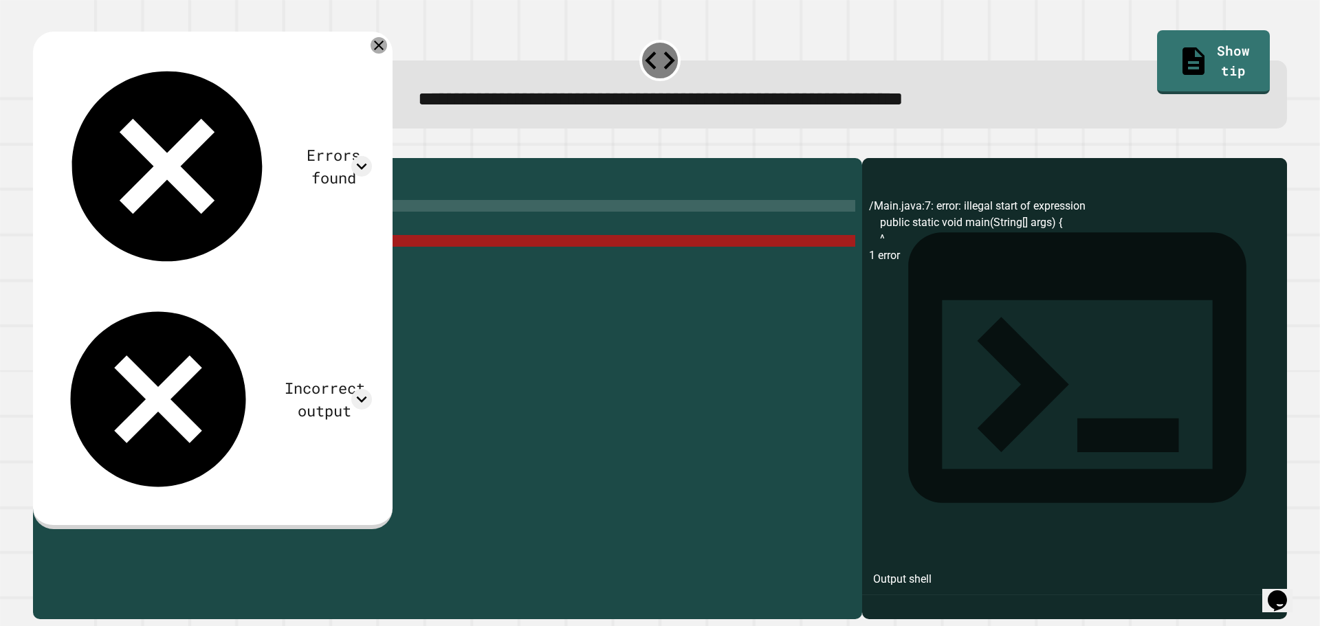
click at [387, 53] on icon at bounding box center [379, 45] width 16 height 16
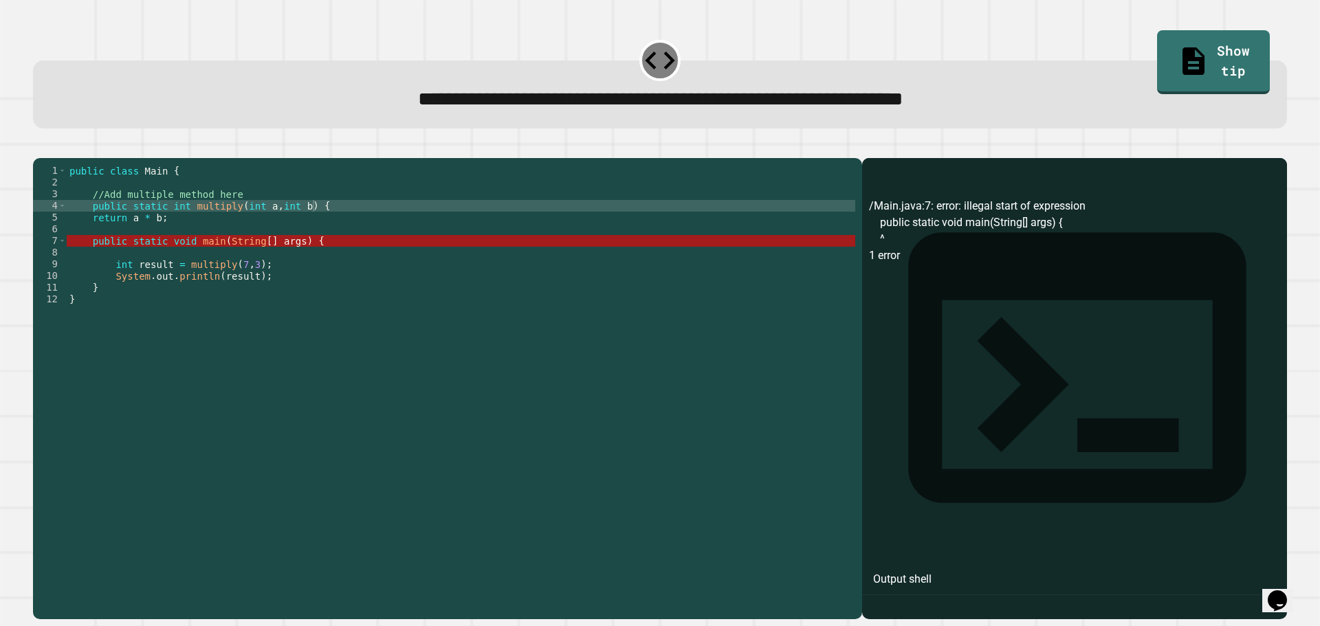
click at [375, 230] on div "public class Main { //Add multiple method here public static int multiply ( int…" at bounding box center [461, 375] width 789 height 421
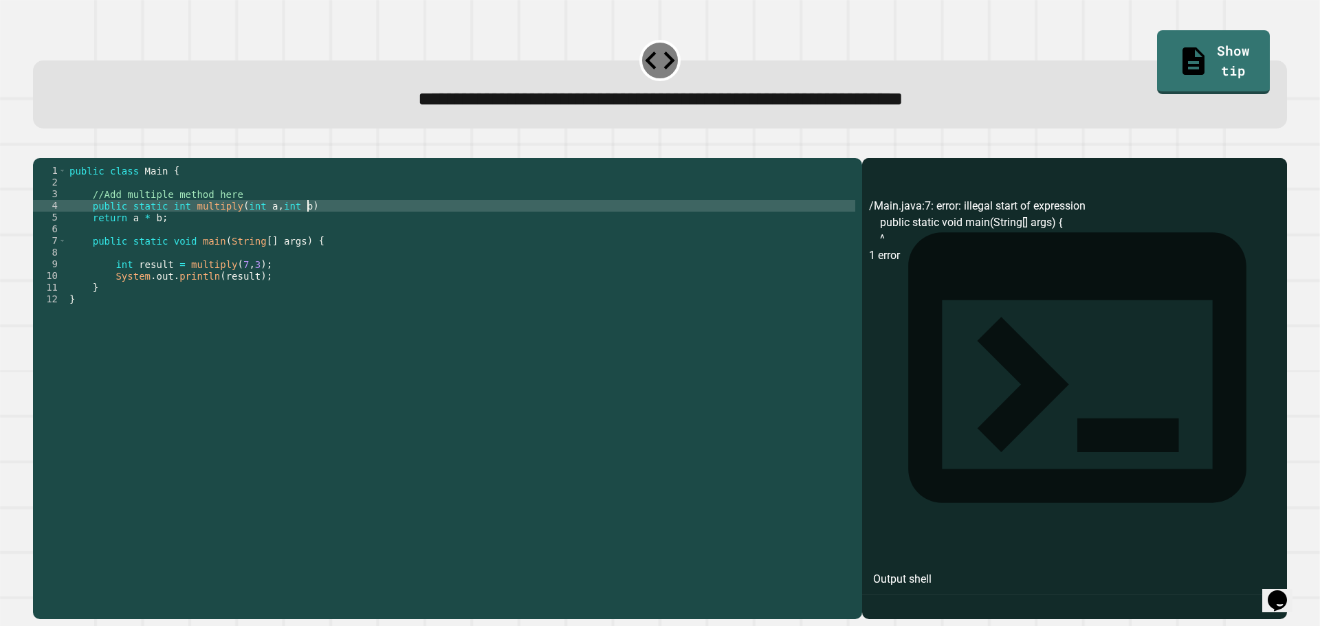
type textarea "**********"
click at [323, 248] on div "public class Main { //Add multiple method here public static int multiply ( int…" at bounding box center [461, 375] width 789 height 421
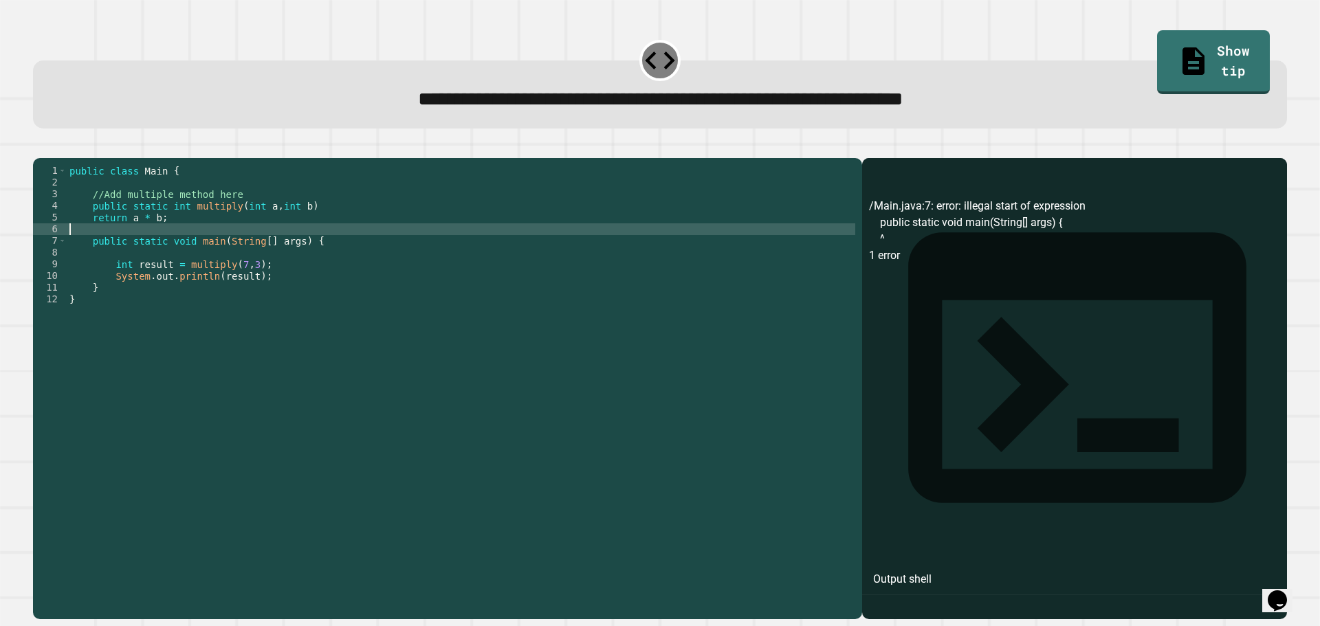
scroll to position [0, 0]
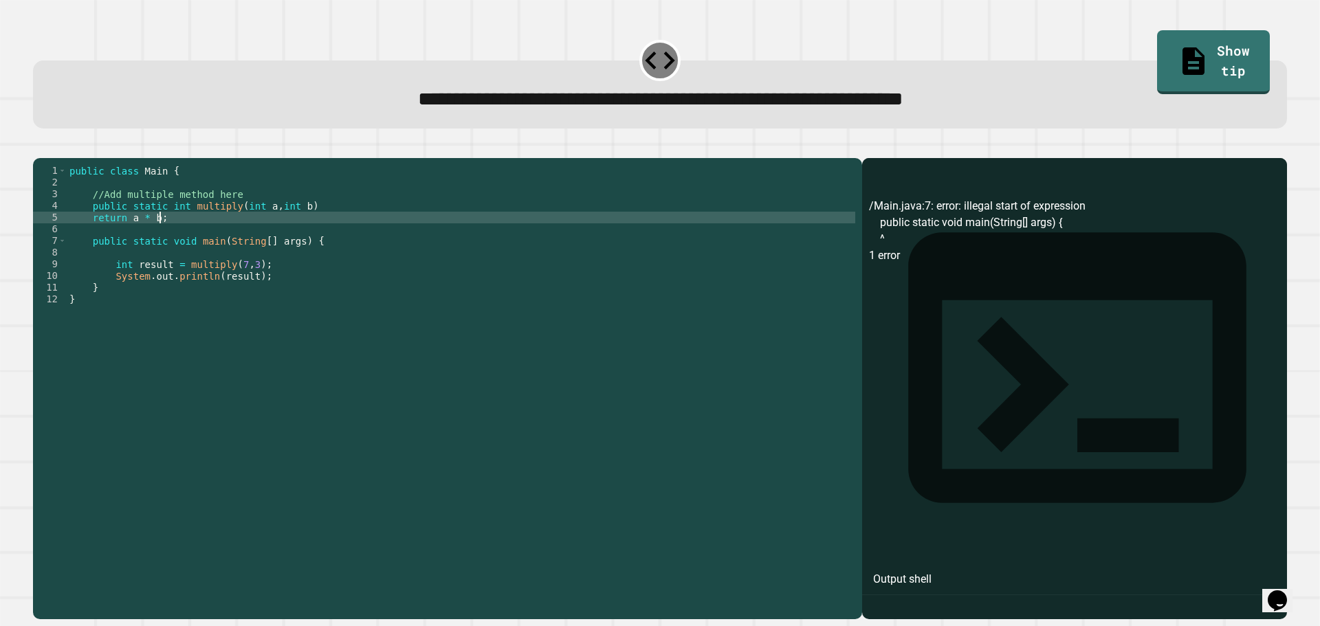
click at [274, 243] on div "public class Main { //Add multiple method here public static int multiply ( int…" at bounding box center [461, 375] width 789 height 421
click at [243, 256] on div "public class Main { //Add multiple method here public static int multiply ( int…" at bounding box center [461, 375] width 789 height 421
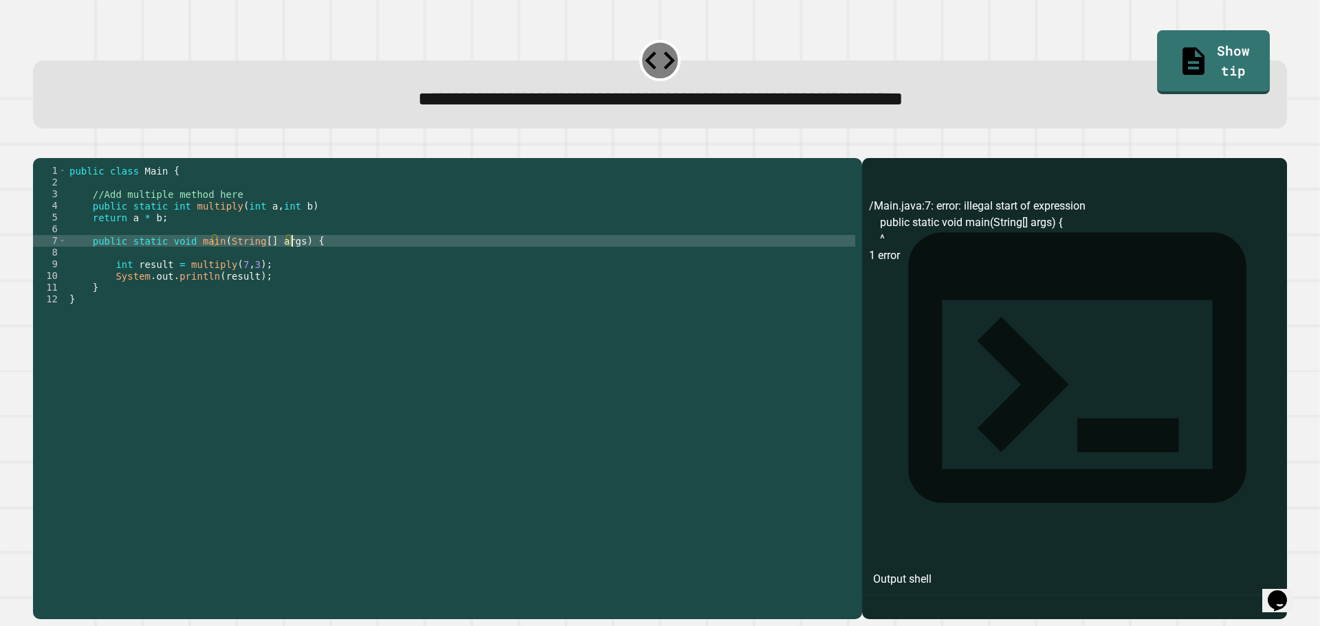
click at [292, 263] on div "public class Main { //Add multiple method here public static int multiply ( int…" at bounding box center [461, 375] width 789 height 421
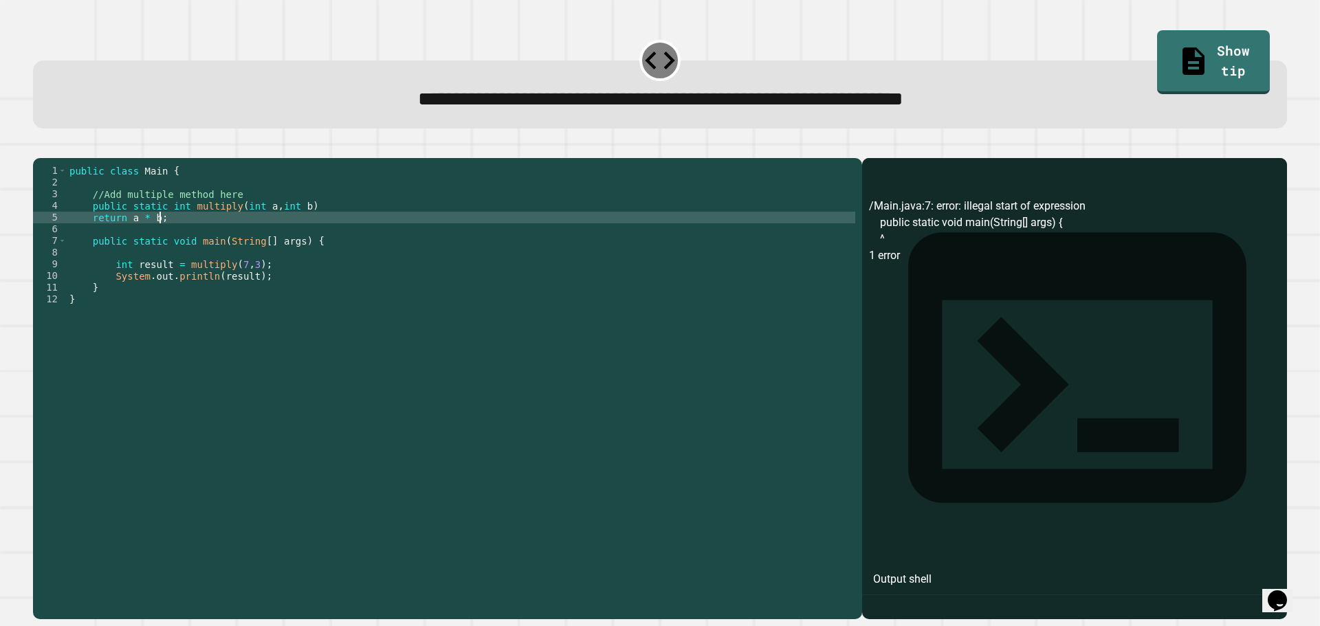
click at [259, 240] on div "public class Main { //Add multiple method here public static int multiply ( int…" at bounding box center [461, 375] width 789 height 421
click at [265, 235] on div "public class Main { //Add multiple method here public static int multiply ( int…" at bounding box center [461, 375] width 789 height 421
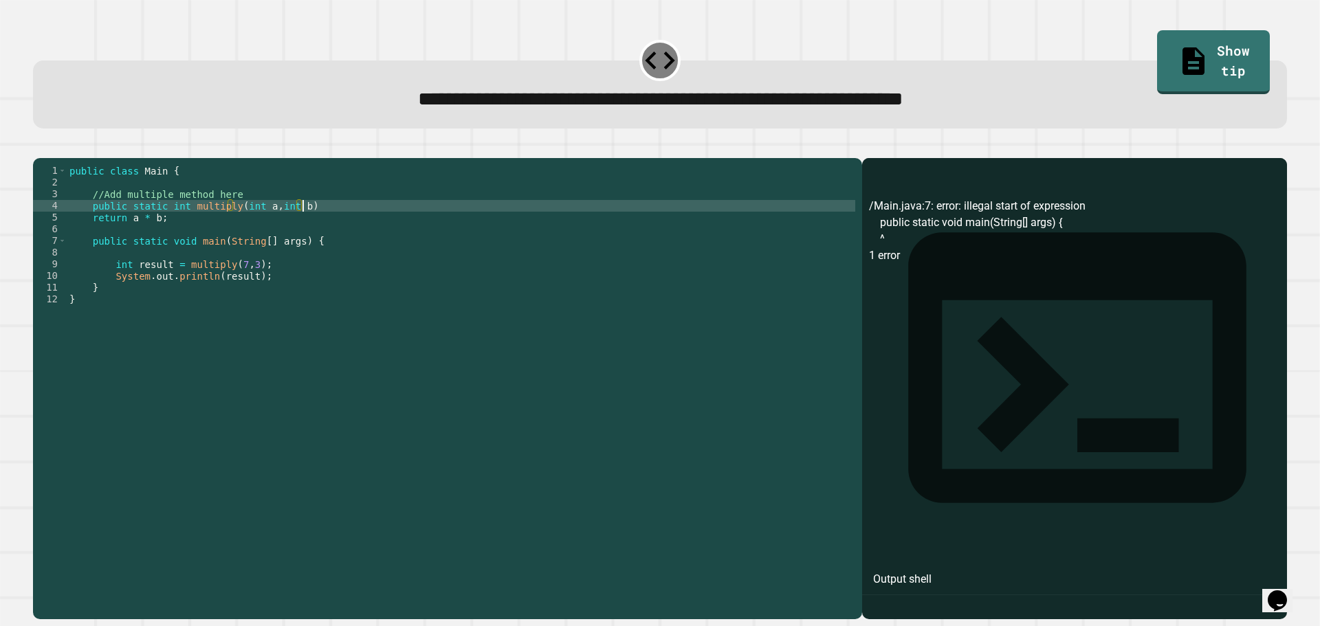
click at [342, 222] on div "public class Main { //Add multiple method here public static int multiply ( int…" at bounding box center [461, 375] width 789 height 421
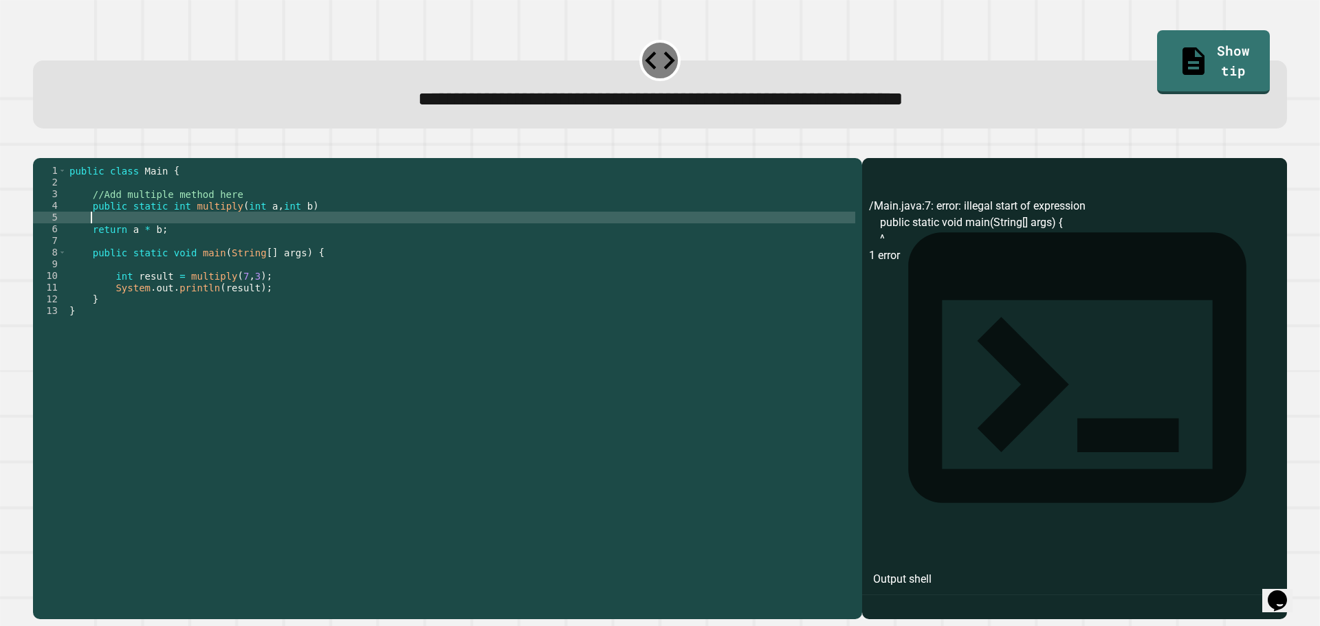
scroll to position [0, 1]
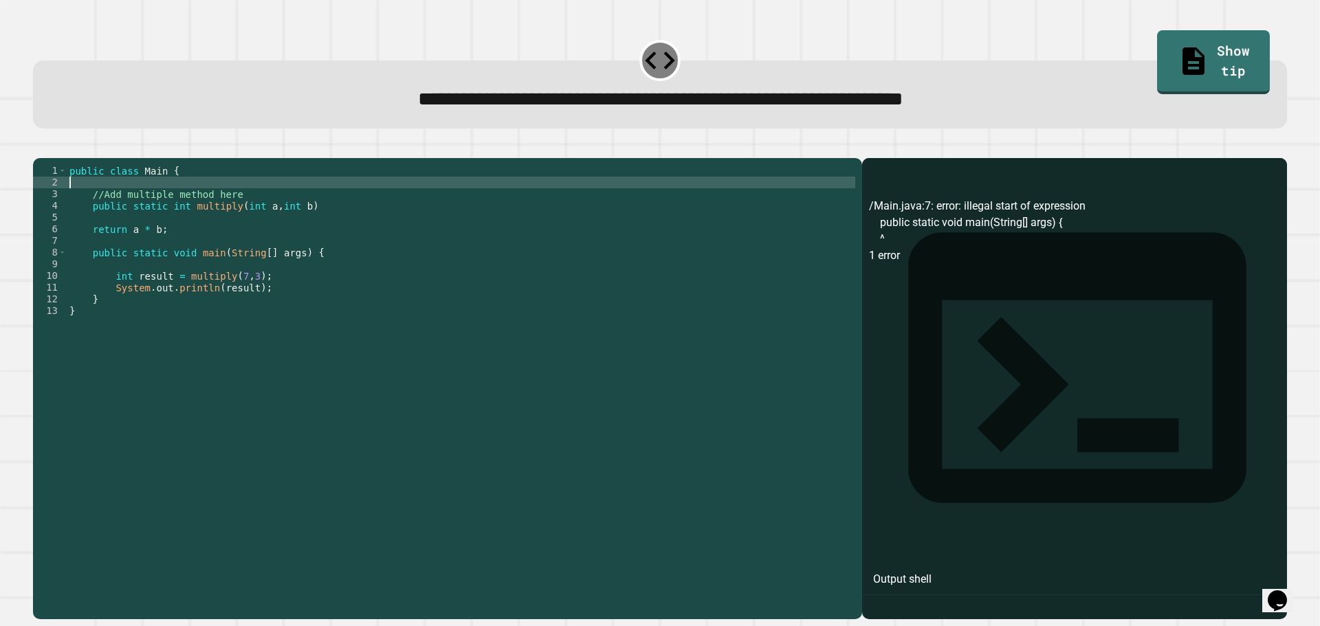
click at [102, 201] on div "public class Main { //Add multiple method here public static int multiply ( int…" at bounding box center [461, 375] width 789 height 421
click at [116, 202] on div "public class Main { //Add multiple method here public static int multiply ( int…" at bounding box center [461, 375] width 789 height 421
click at [40, 147] on icon "button" at bounding box center [40, 147] width 0 height 0
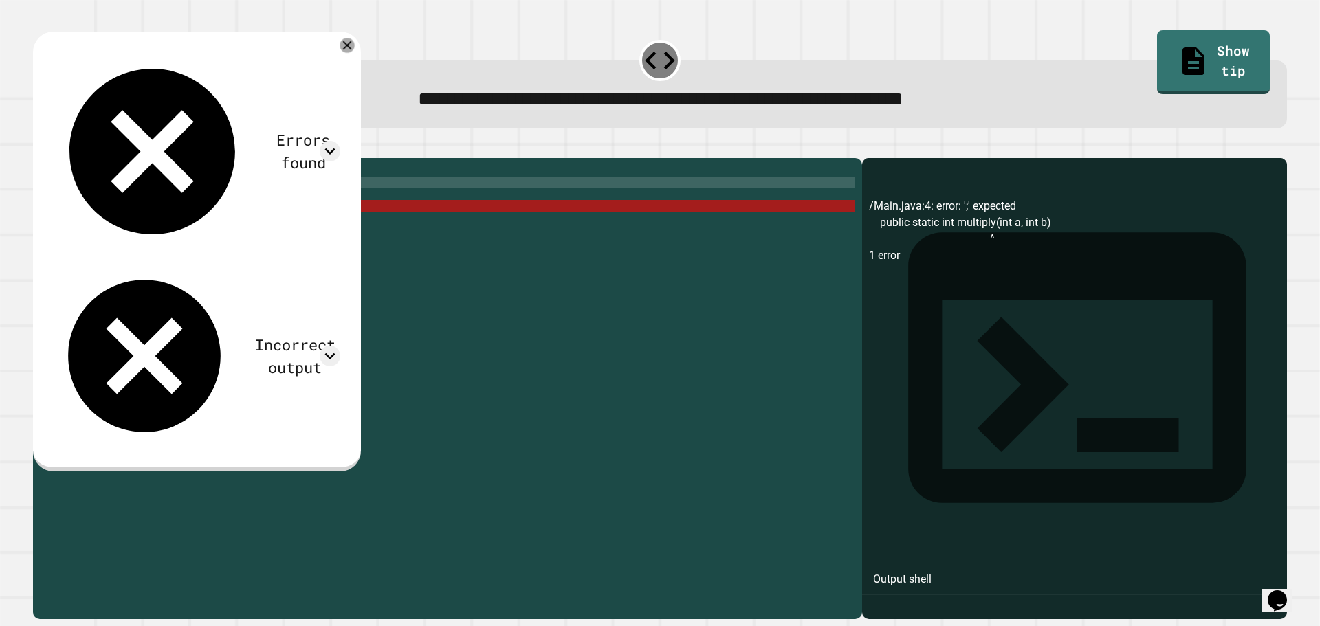
click at [355, 49] on icon at bounding box center [347, 45] width 15 height 15
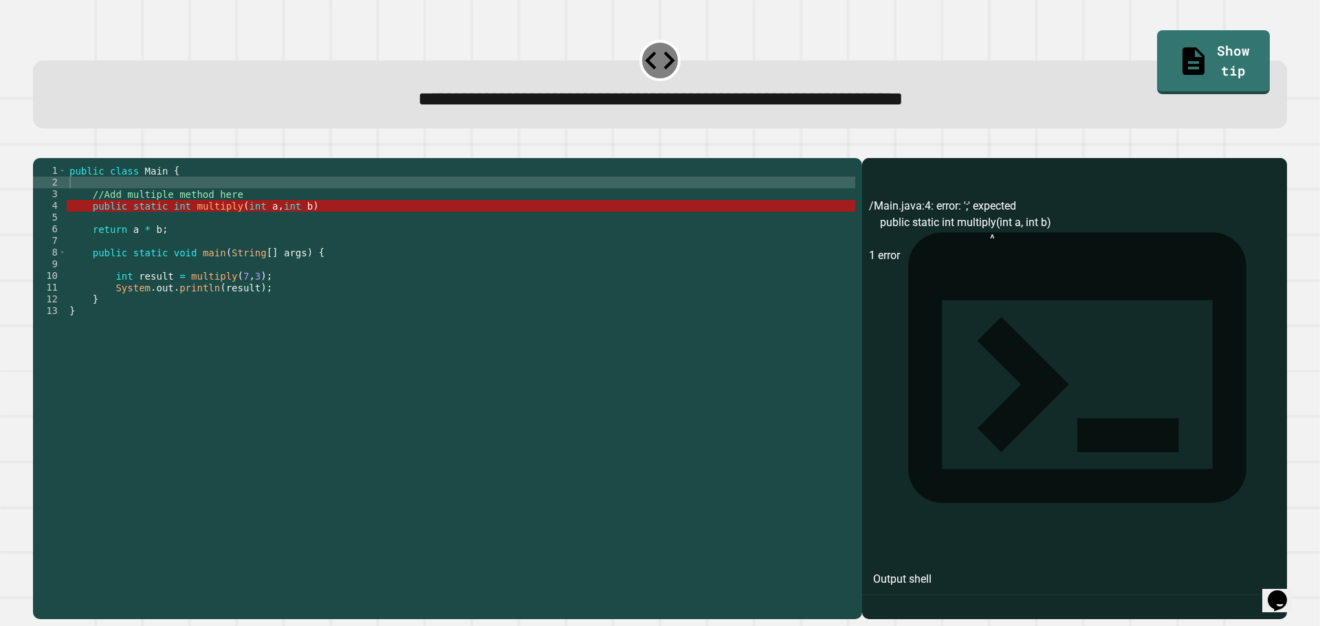
drag, startPoint x: 113, startPoint y: 349, endPoint x: 122, endPoint y: 342, distance: 12.2
click at [119, 344] on div "public class Main { //Add multiple method here public static int multiply ( int…" at bounding box center [461, 375] width 789 height 421
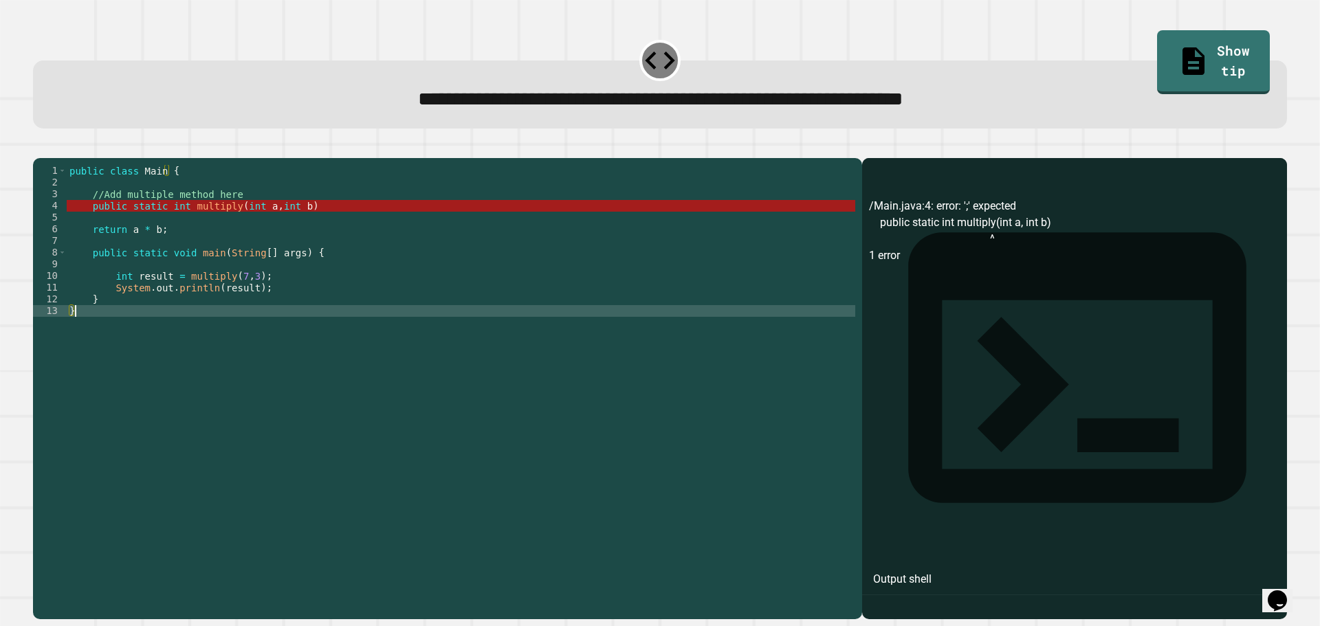
click at [251, 228] on div "public class Main { //Add multiple method here public static int multiply ( int…" at bounding box center [461, 375] width 789 height 421
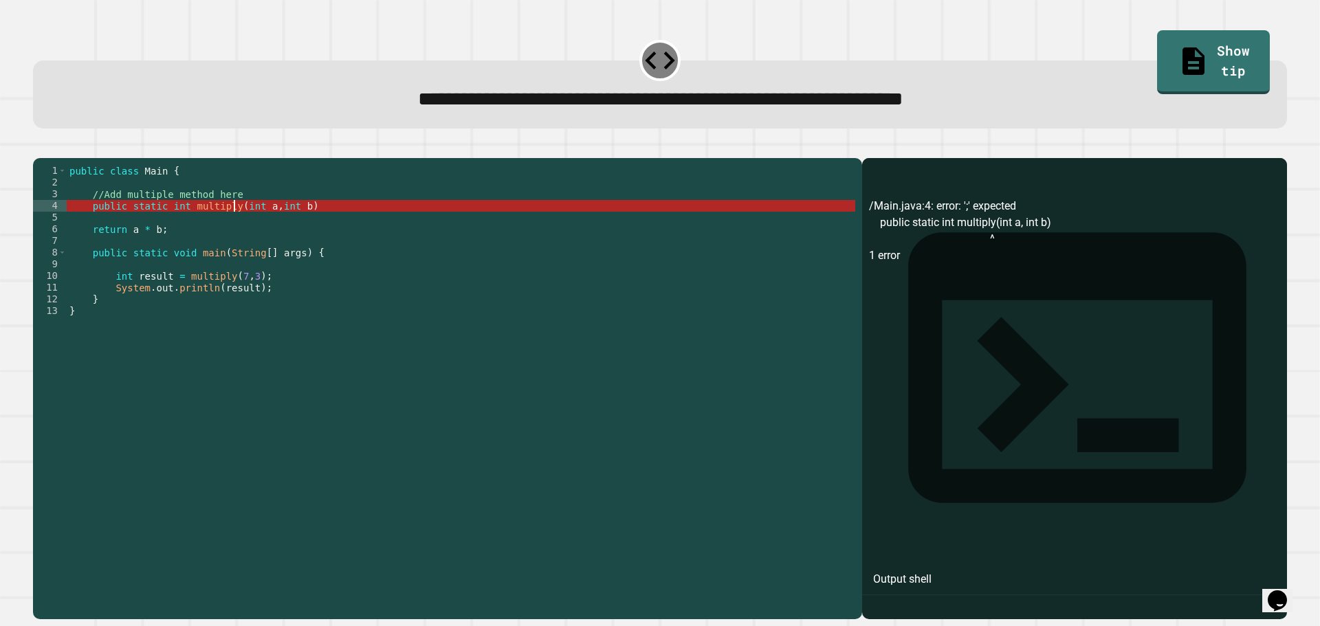
click at [234, 224] on div "public class Main { //Add multiple method here public static int multiply ( int…" at bounding box center [461, 375] width 789 height 421
